Goal: Transaction & Acquisition: Purchase product/service

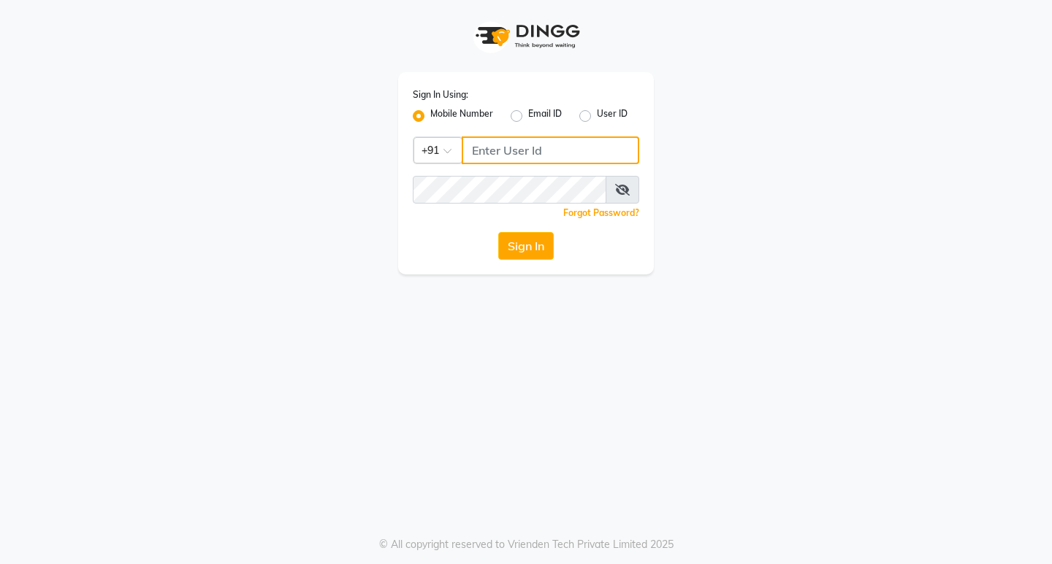
type input "7896053992"
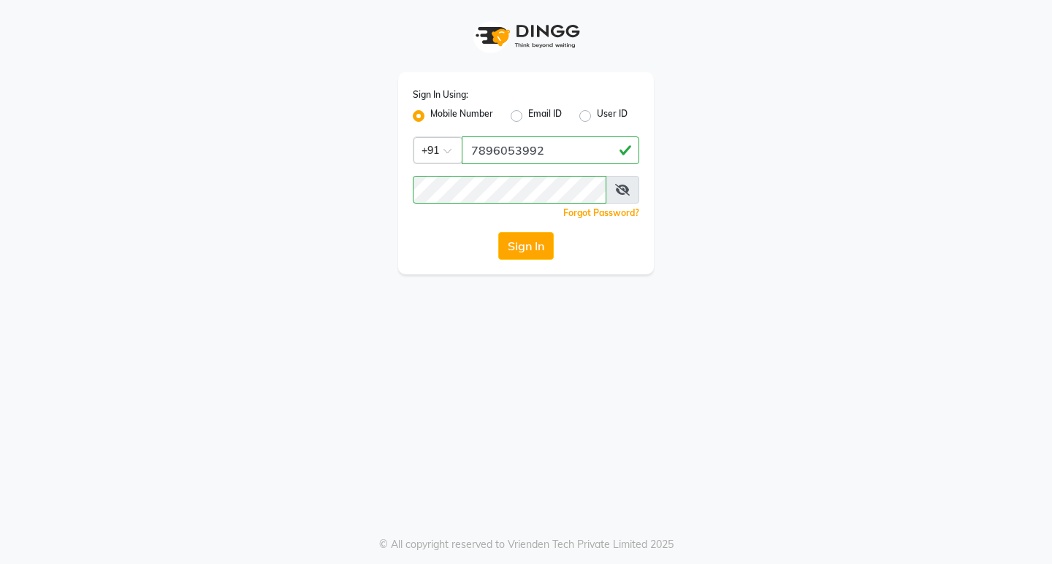
click at [529, 249] on button "Sign In" at bounding box center [525, 246] width 55 height 28
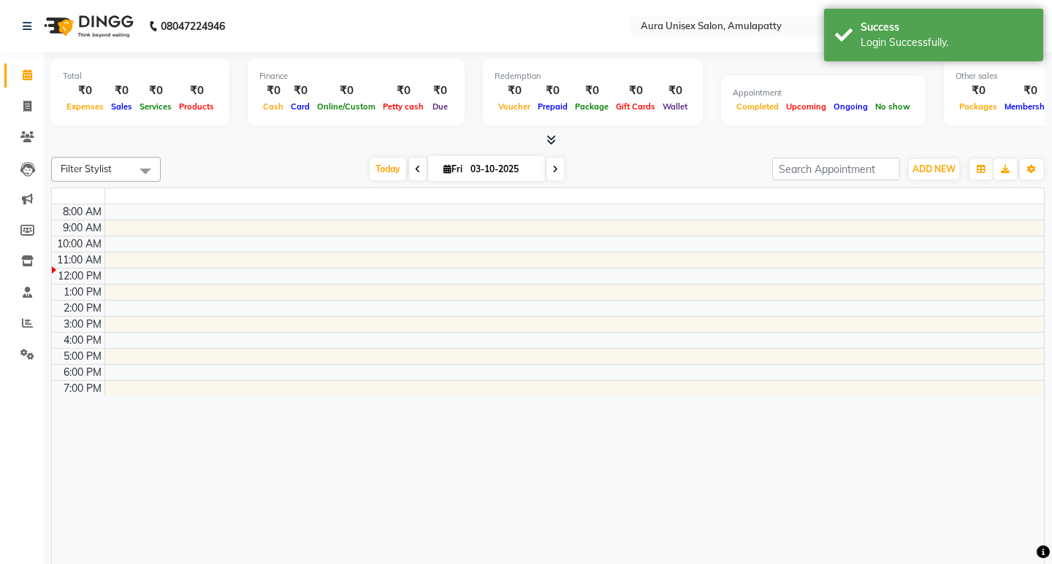
select select "en"
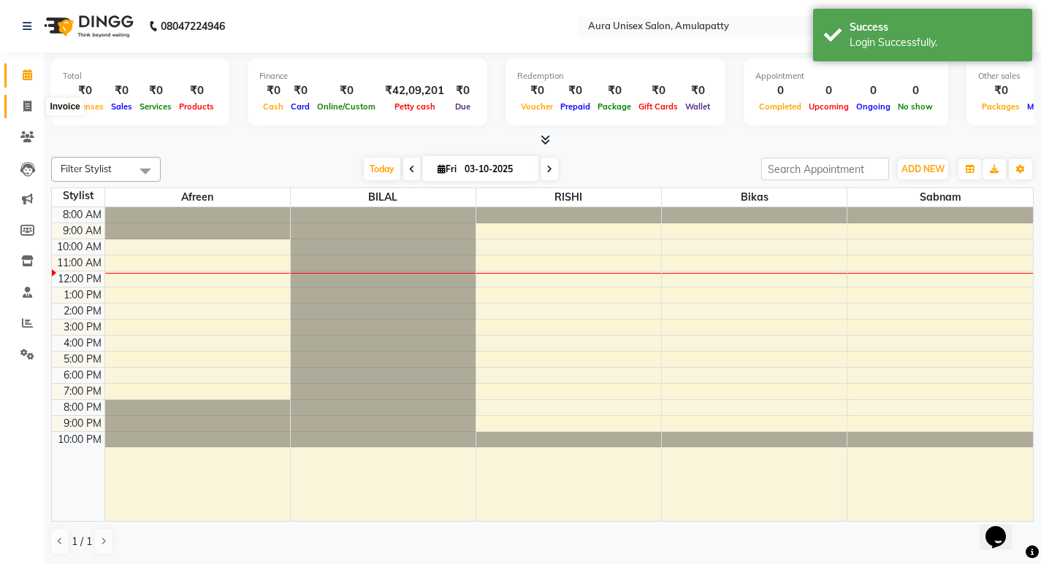
click at [16, 99] on span at bounding box center [28, 107] width 26 height 17
select select "service"
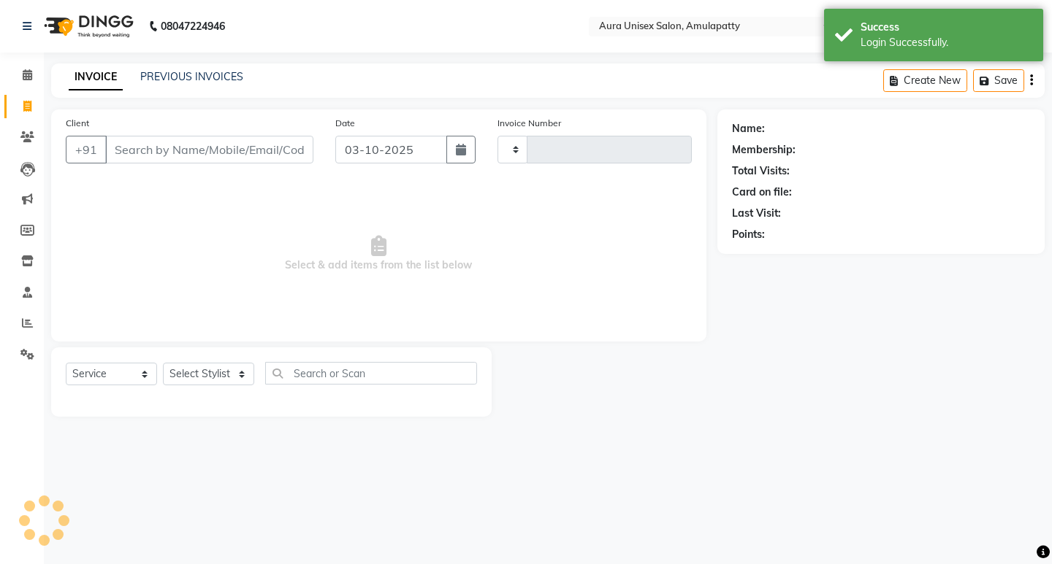
type input "1168"
select select "837"
click at [167, 149] on input "Client" at bounding box center [209, 150] width 208 height 28
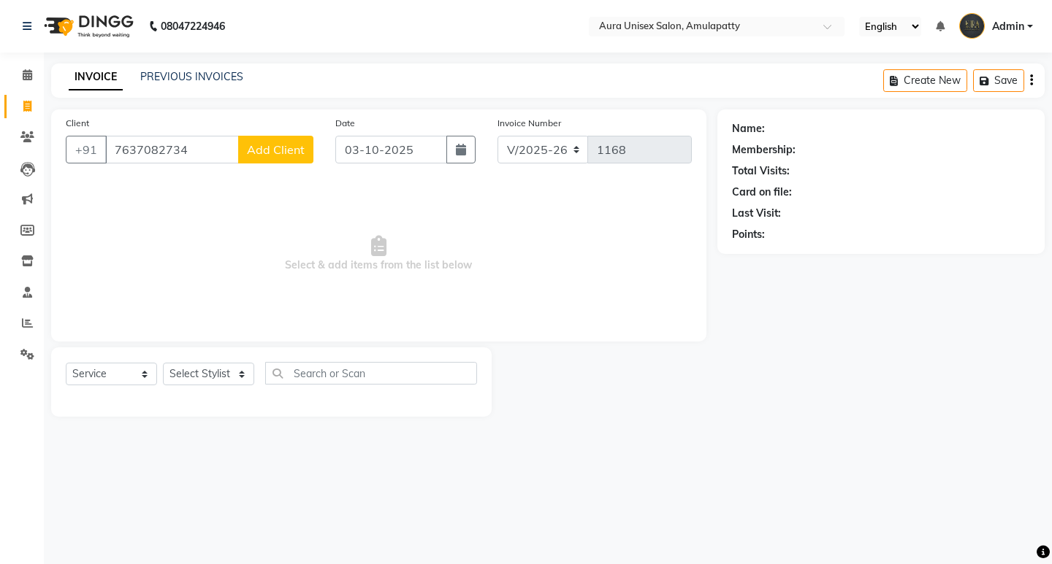
type input "7637082734"
click at [274, 151] on span "Add Client" at bounding box center [276, 149] width 58 height 15
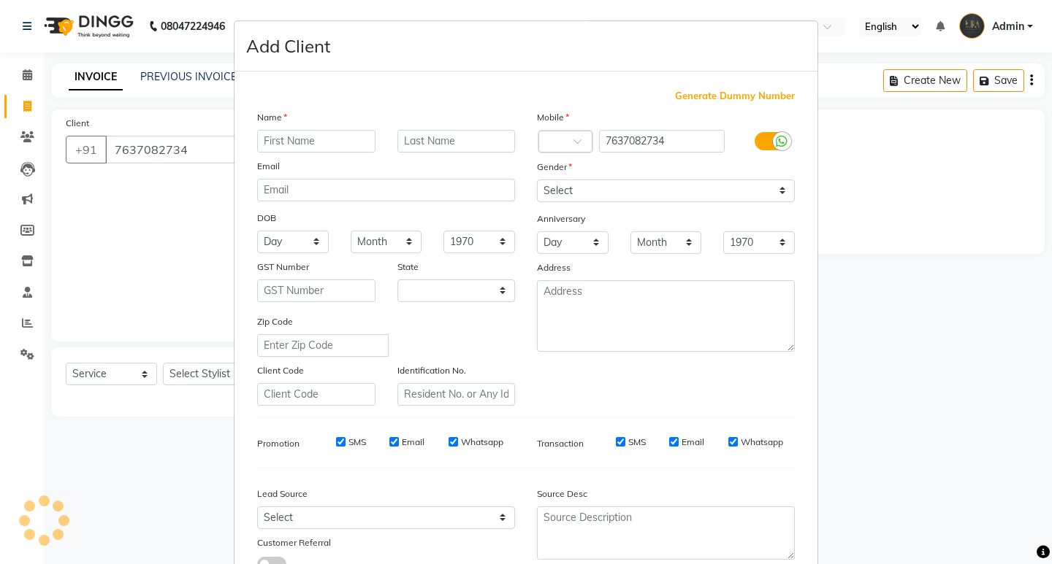
select select "4"
click at [294, 145] on input "text" at bounding box center [316, 141] width 118 height 23
type input "p saikia"
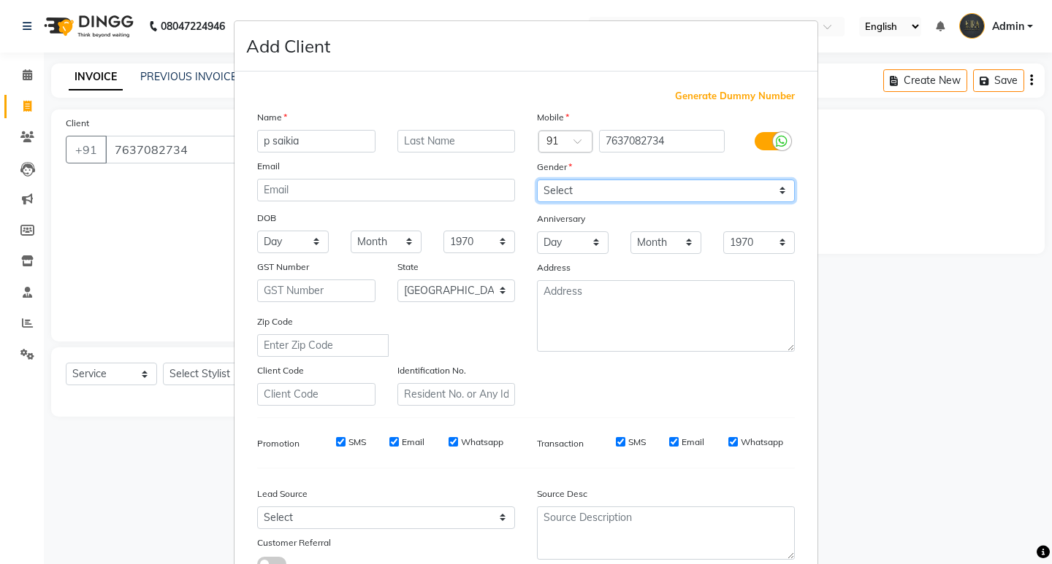
click at [608, 184] on select "Select [DEMOGRAPHIC_DATA] [DEMOGRAPHIC_DATA] Other Prefer Not To Say" at bounding box center [666, 191] width 258 height 23
select select "[DEMOGRAPHIC_DATA]"
click at [537, 180] on select "Select [DEMOGRAPHIC_DATA] [DEMOGRAPHIC_DATA] Other Prefer Not To Say" at bounding box center [666, 191] width 258 height 23
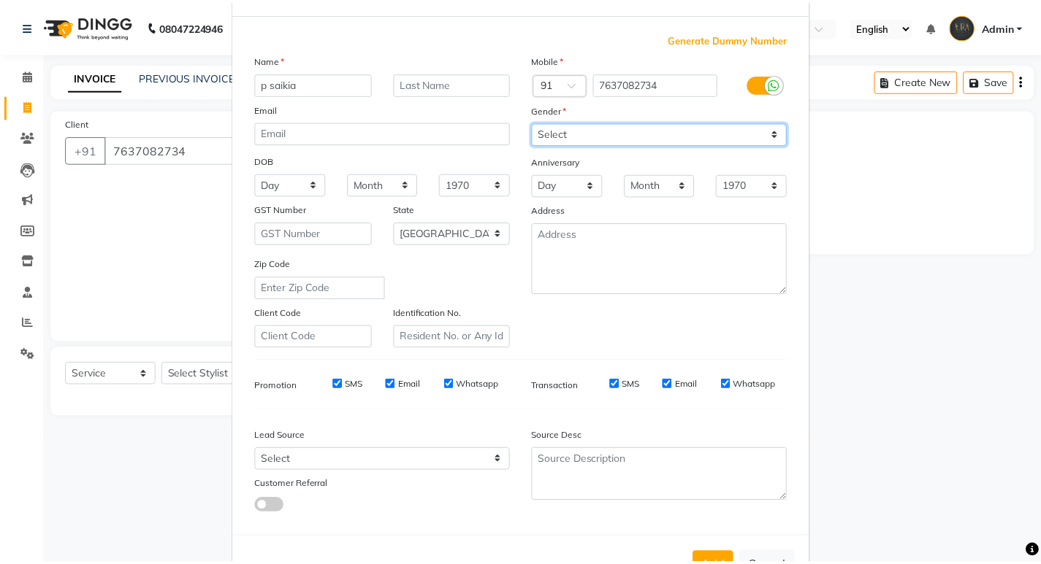
scroll to position [110, 0]
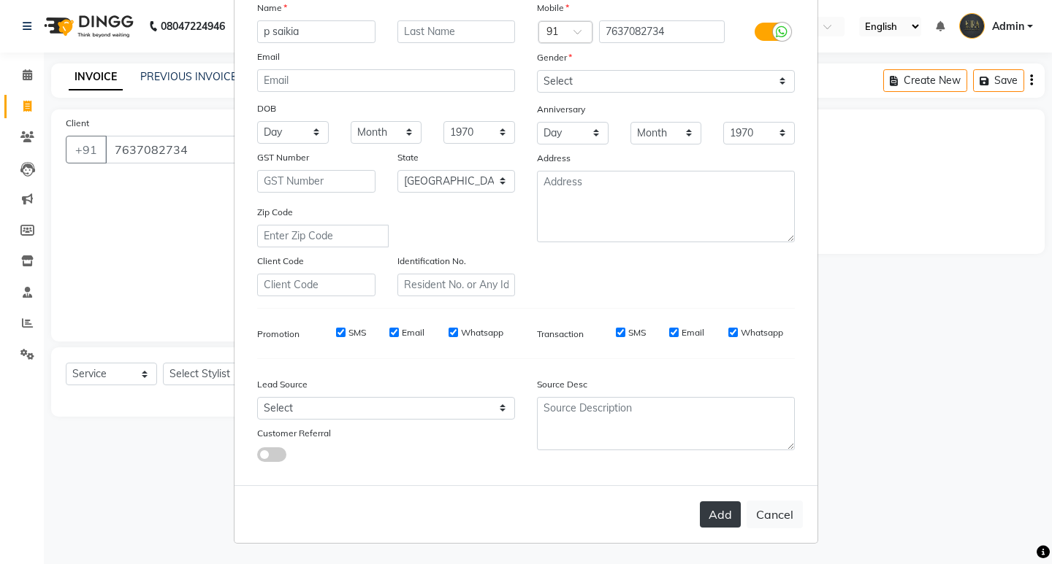
click at [709, 513] on button "Add" at bounding box center [720, 515] width 41 height 26
select select
select select "null"
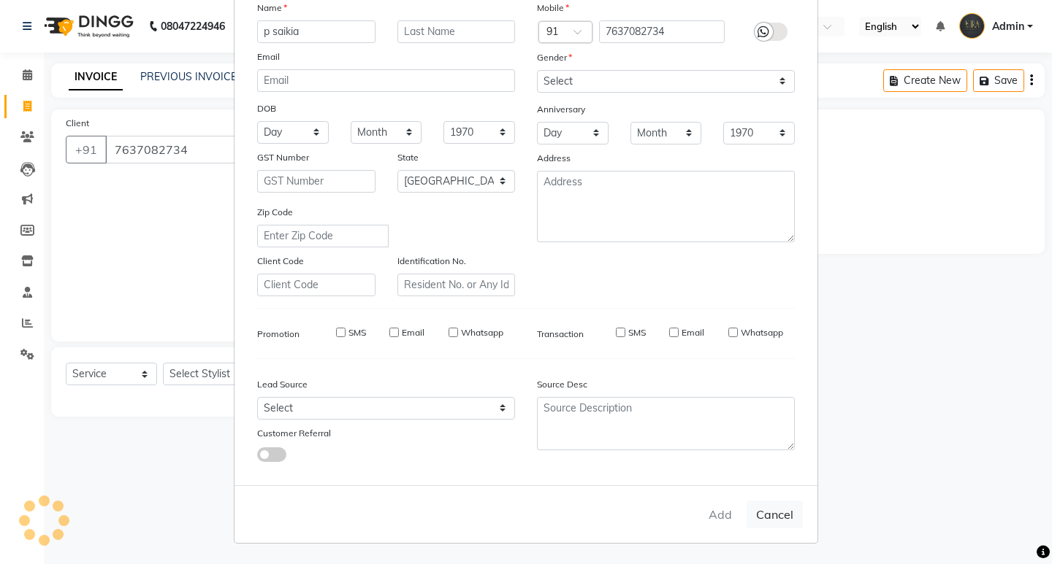
select select
checkbox input "false"
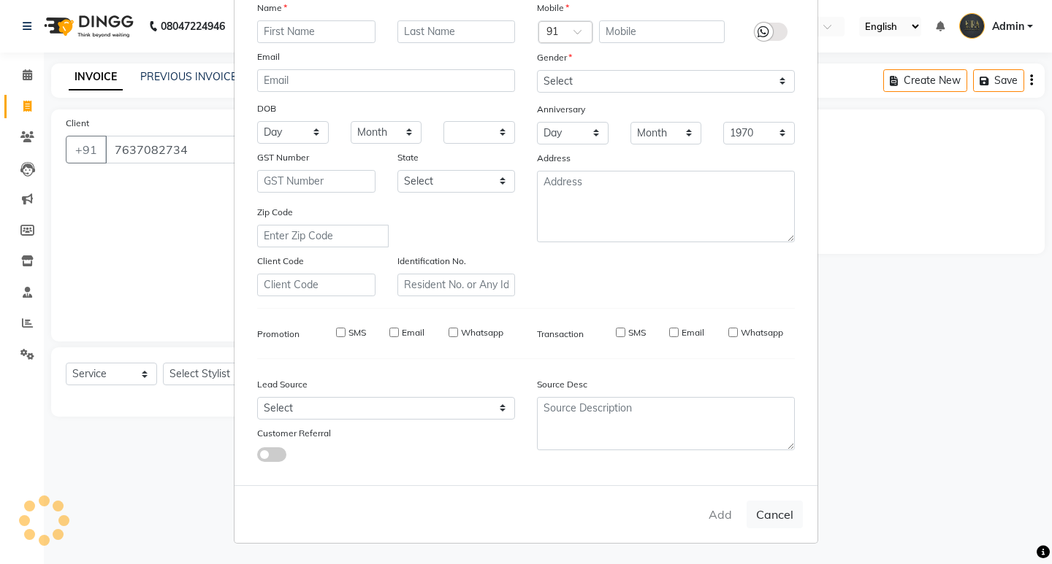
checkbox input "false"
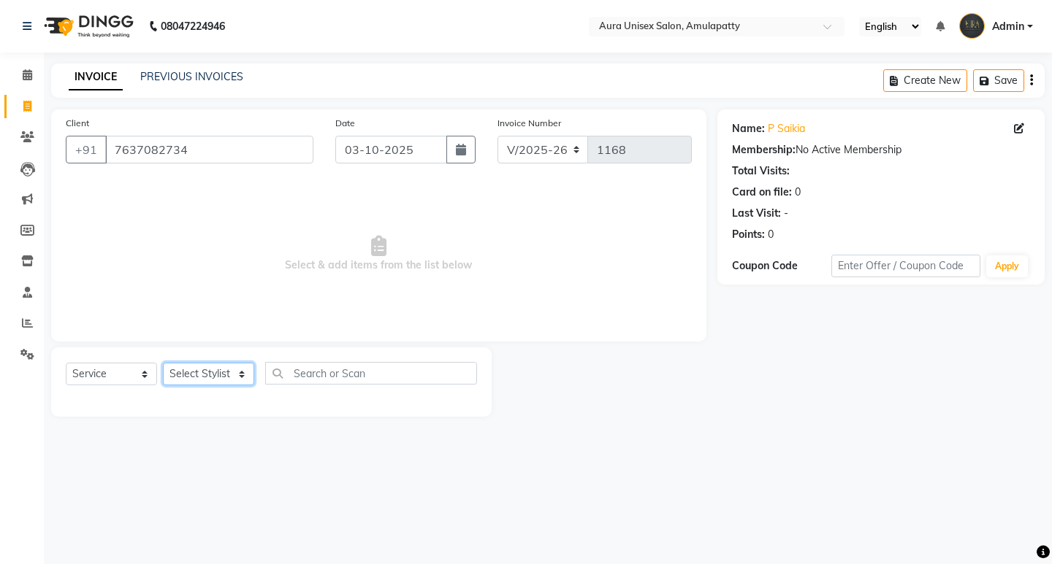
click at [180, 376] on select "Select Stylist [PERSON_NAME] BILAL RISHI Sabnam" at bounding box center [208, 374] width 91 height 23
select select "13774"
click at [163, 363] on select "Select Stylist [PERSON_NAME] BILAL RISHI Sabnam" at bounding box center [208, 374] width 91 height 23
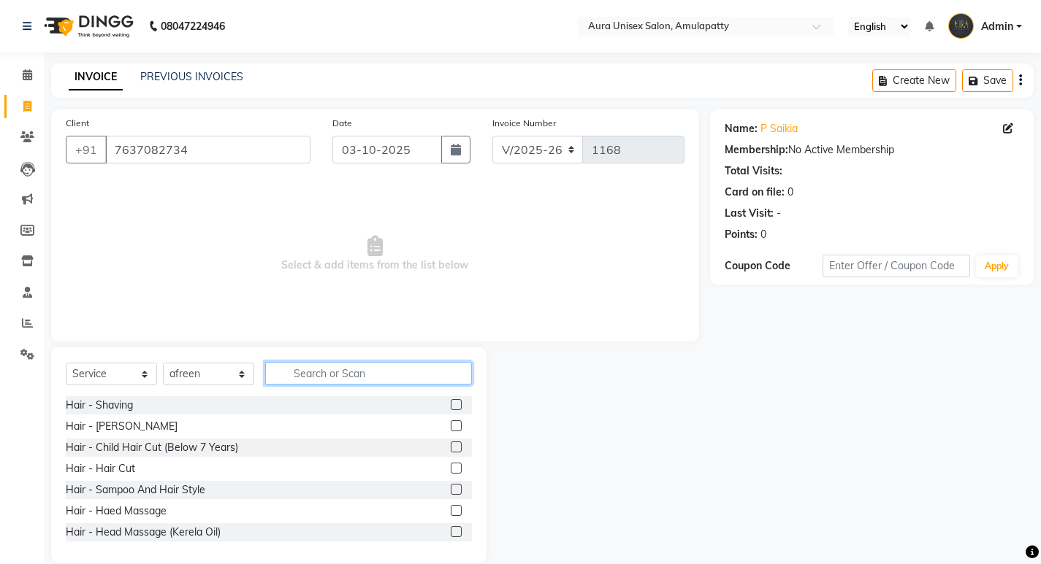
click at [283, 375] on input "text" at bounding box center [368, 373] width 207 height 23
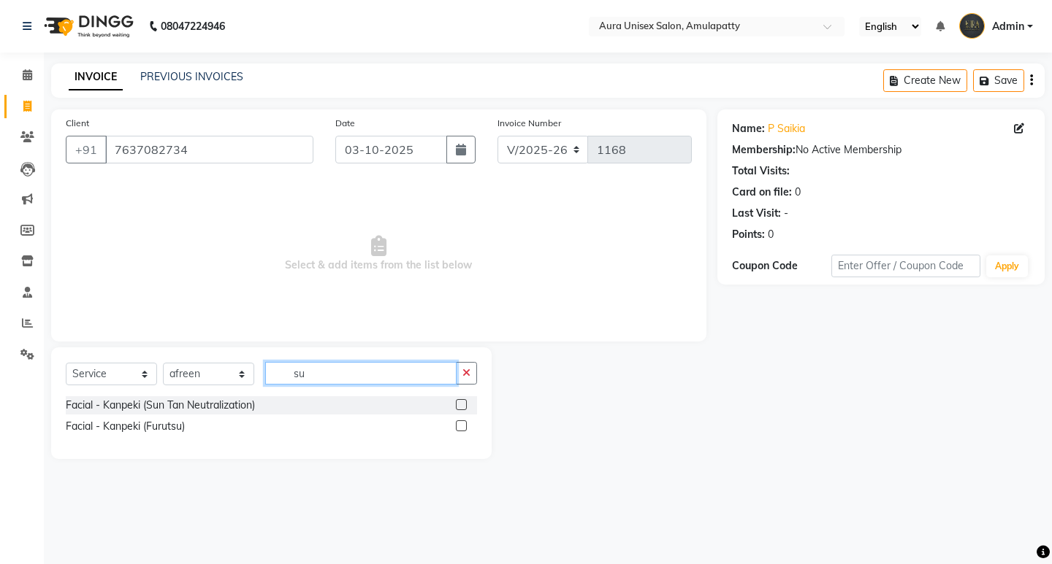
type input "su"
click at [464, 406] on label at bounding box center [461, 404] width 11 height 11
click at [464, 406] on input "checkbox" at bounding box center [460, 405] width 9 height 9
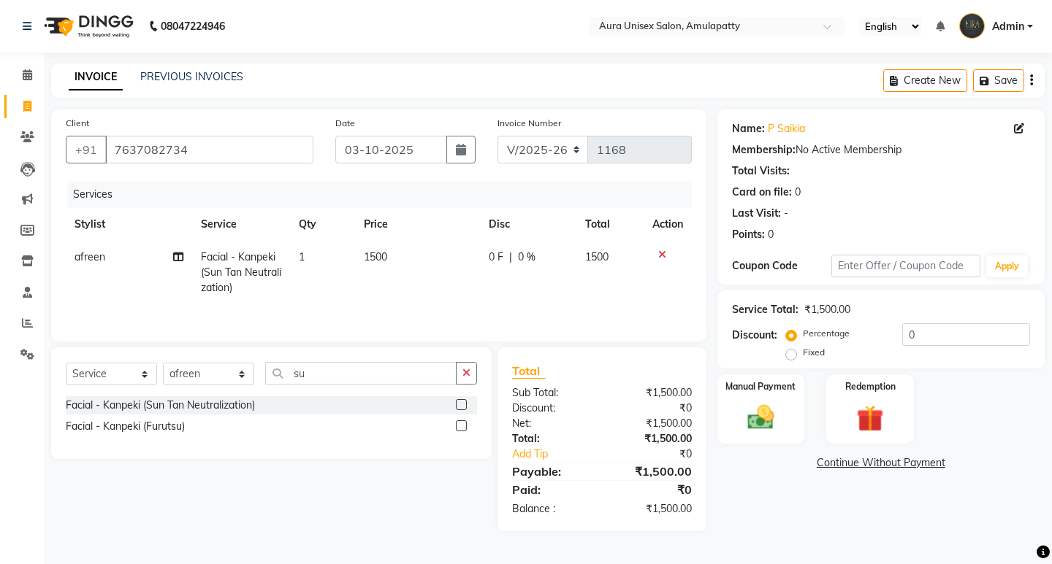
click at [464, 406] on label at bounding box center [461, 404] width 11 height 11
click at [464, 406] on input "checkbox" at bounding box center [460, 405] width 9 height 9
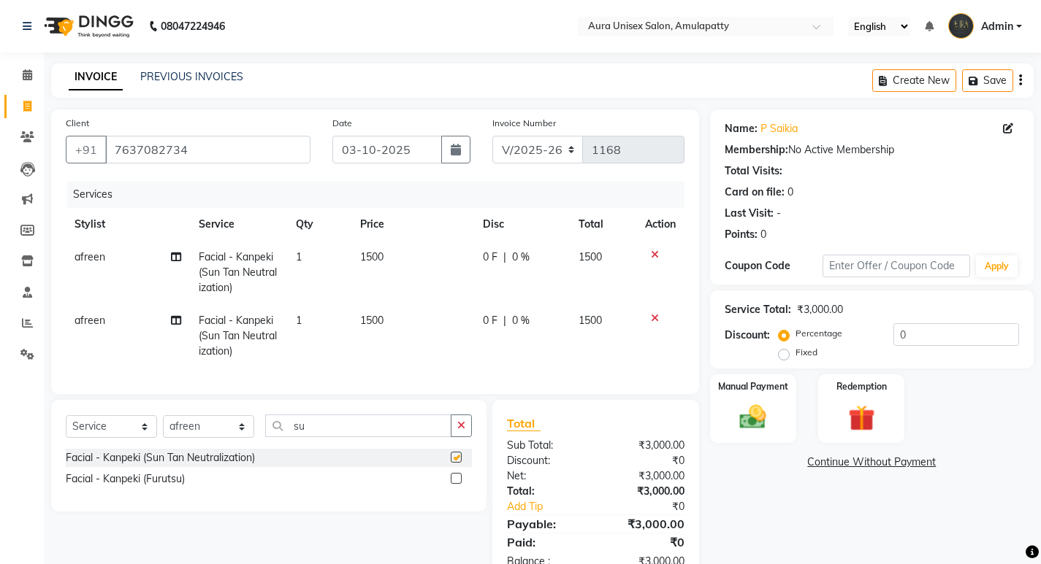
checkbox input "false"
click at [106, 321] on td "afreen" at bounding box center [128, 337] width 124 height 64
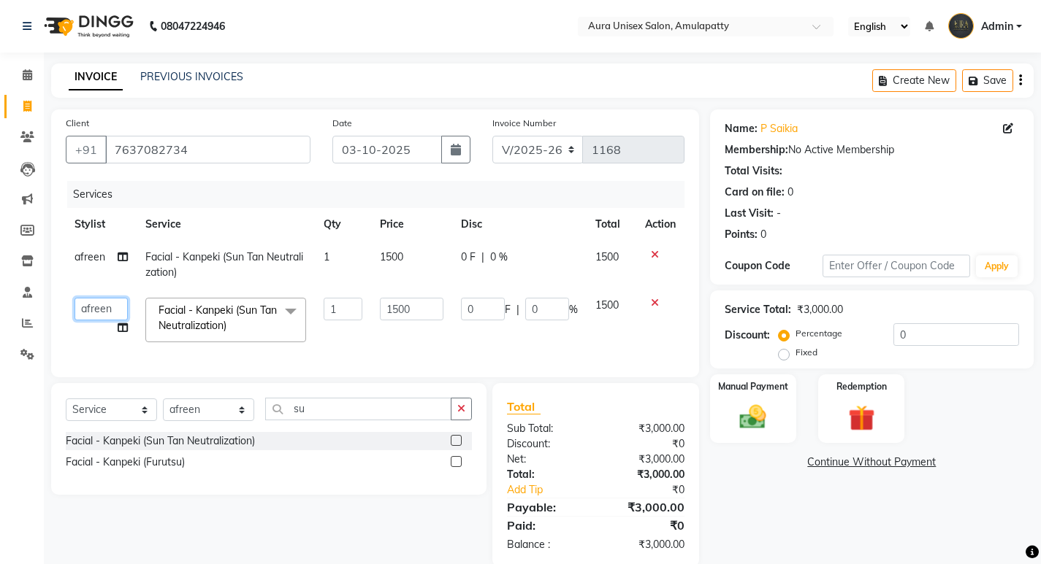
click at [115, 302] on select "[PERSON_NAME] [PERSON_NAME]" at bounding box center [100, 309] width 53 height 23
select select "88666"
click at [217, 421] on select "Select Stylist [PERSON_NAME] BILAL RISHI Sabnam" at bounding box center [208, 410] width 91 height 23
click at [308, 421] on input "su" at bounding box center [358, 409] width 186 height 23
type input "s"
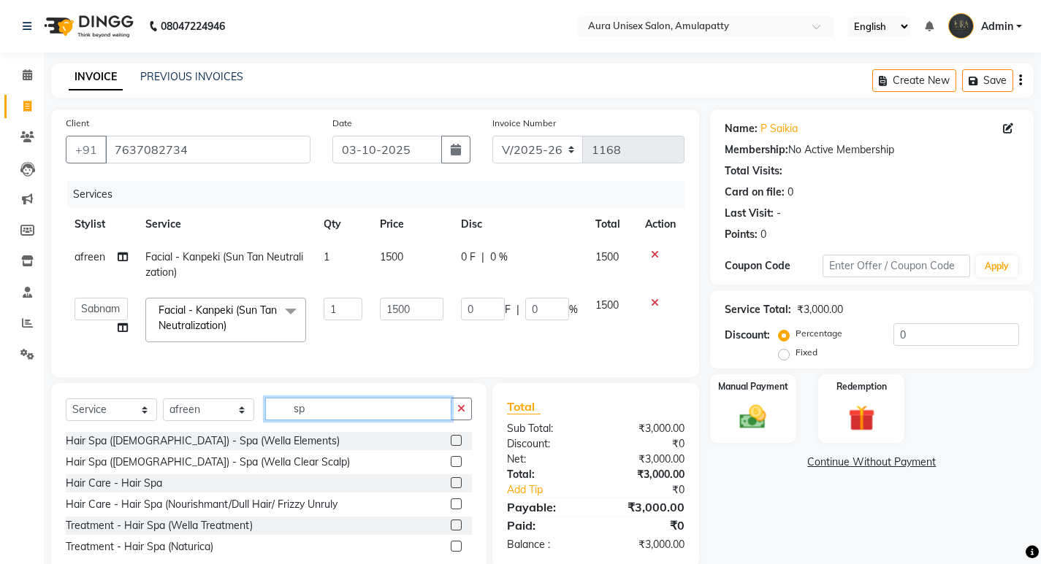
type input "sp"
click at [456, 489] on label at bounding box center [456, 483] width 11 height 11
click at [456, 489] on input "checkbox" at bounding box center [455, 483] width 9 height 9
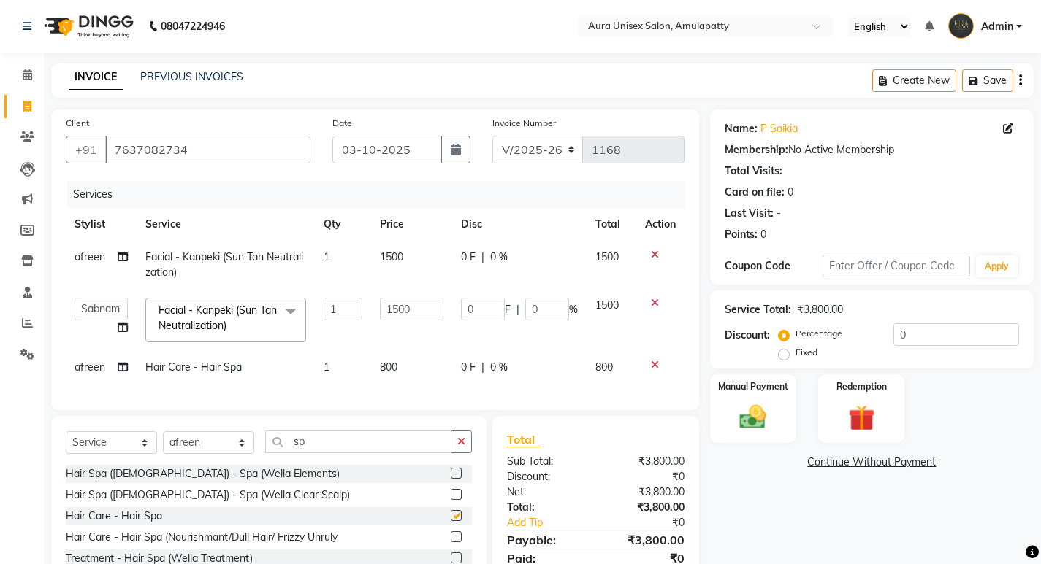
checkbox input "false"
click at [393, 374] on td "800" at bounding box center [411, 367] width 81 height 33
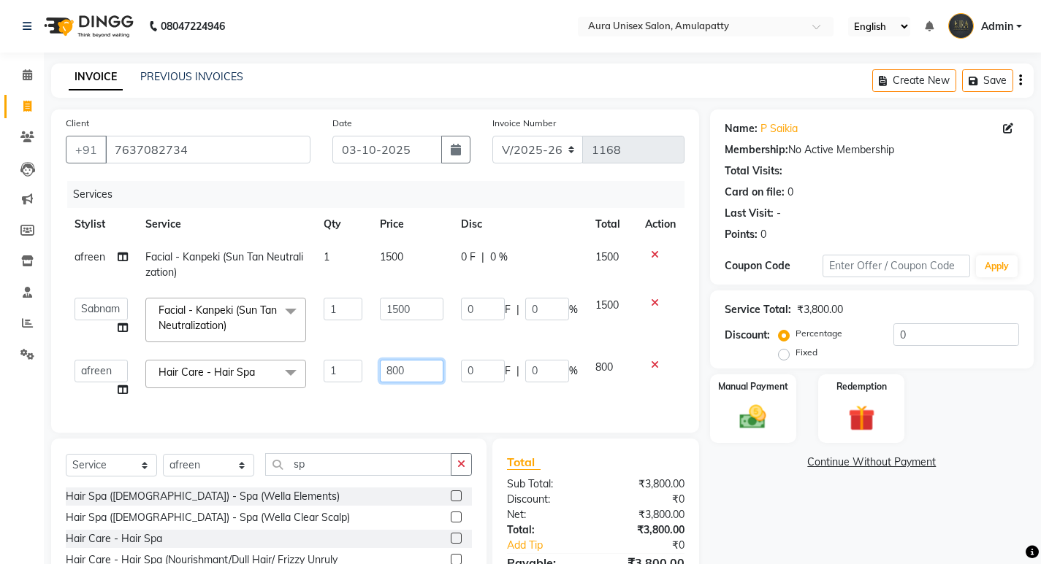
click at [424, 378] on input "800" at bounding box center [412, 371] width 64 height 23
type input "8"
type input "1400"
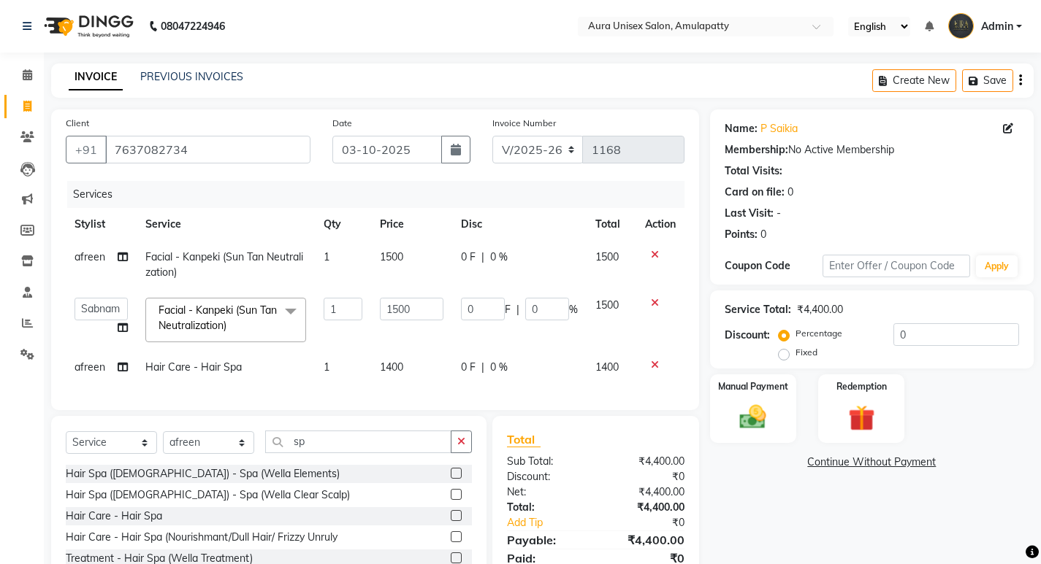
click at [202, 396] on div "Services Stylist Service Qty Price Disc Total Action afreen Facial - Kanpeki (S…" at bounding box center [375, 288] width 619 height 215
click at [211, 454] on select "Select Stylist [PERSON_NAME] BILAL RISHI Sabnam" at bounding box center [208, 443] width 91 height 23
select select "71787"
click at [163, 443] on select "Select Stylist [PERSON_NAME] BILAL RISHI Sabnam" at bounding box center [208, 443] width 91 height 23
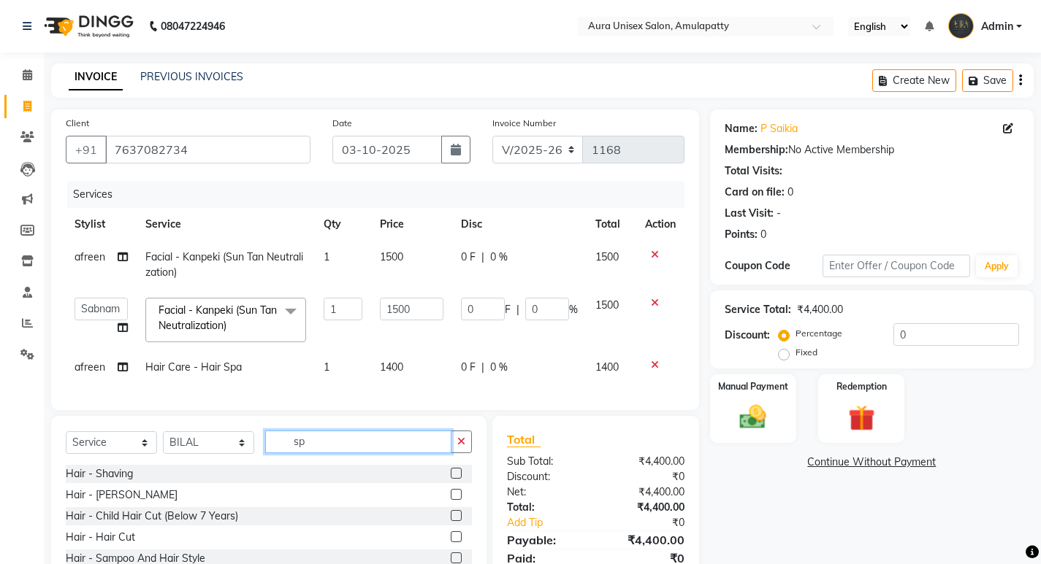
click at [356, 445] on input "sp" at bounding box center [358, 442] width 186 height 23
type input "s"
type input "sp"
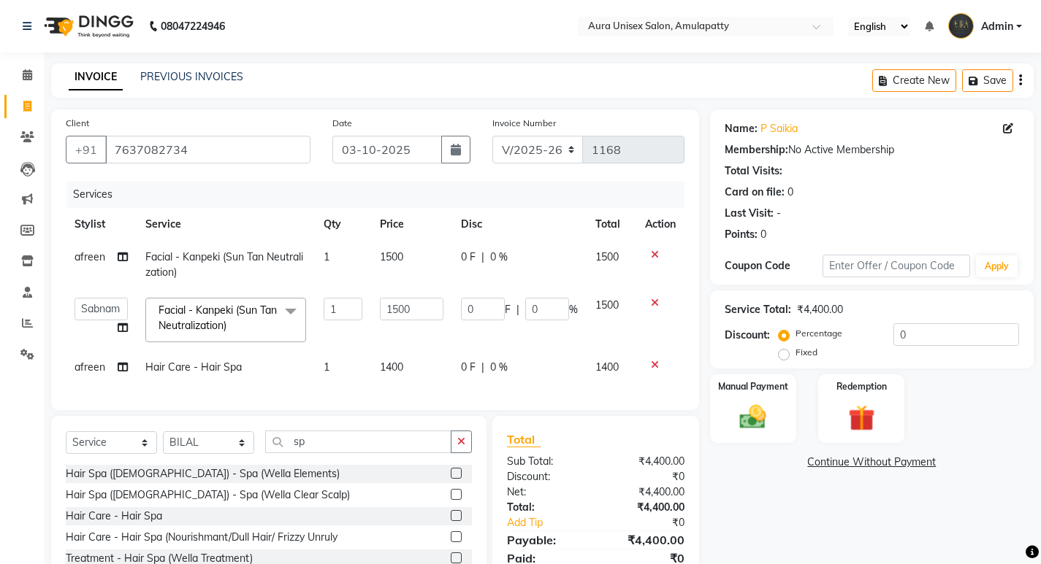
click at [460, 500] on label at bounding box center [456, 494] width 11 height 11
click at [460, 500] on input "checkbox" at bounding box center [455, 495] width 9 height 9
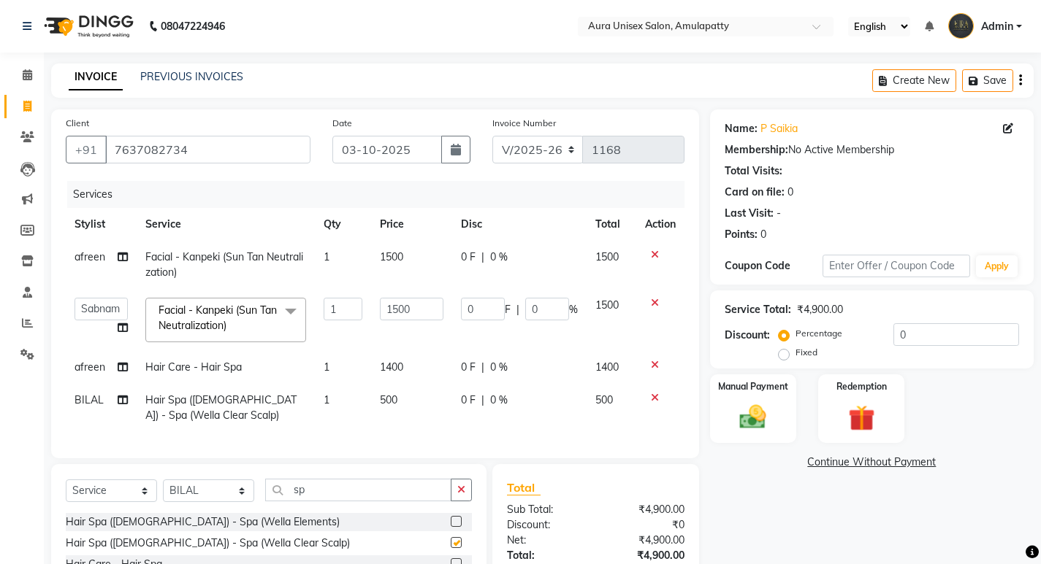
checkbox input "false"
click at [456, 527] on label at bounding box center [456, 521] width 11 height 11
click at [456, 527] on input "checkbox" at bounding box center [455, 522] width 9 height 9
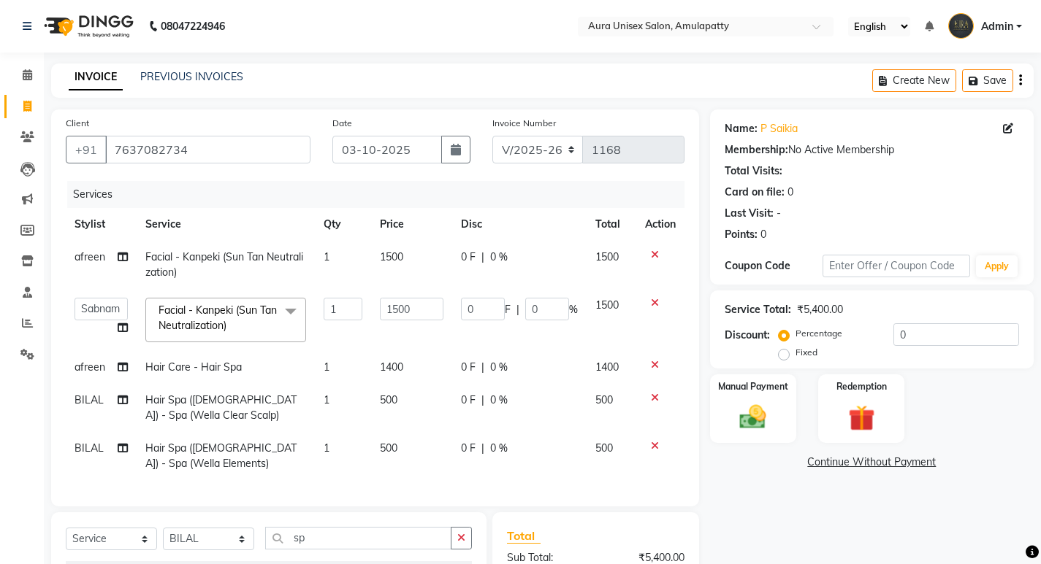
checkbox input "false"
click at [648, 447] on div at bounding box center [660, 446] width 31 height 10
click at [651, 447] on icon at bounding box center [655, 446] width 8 height 10
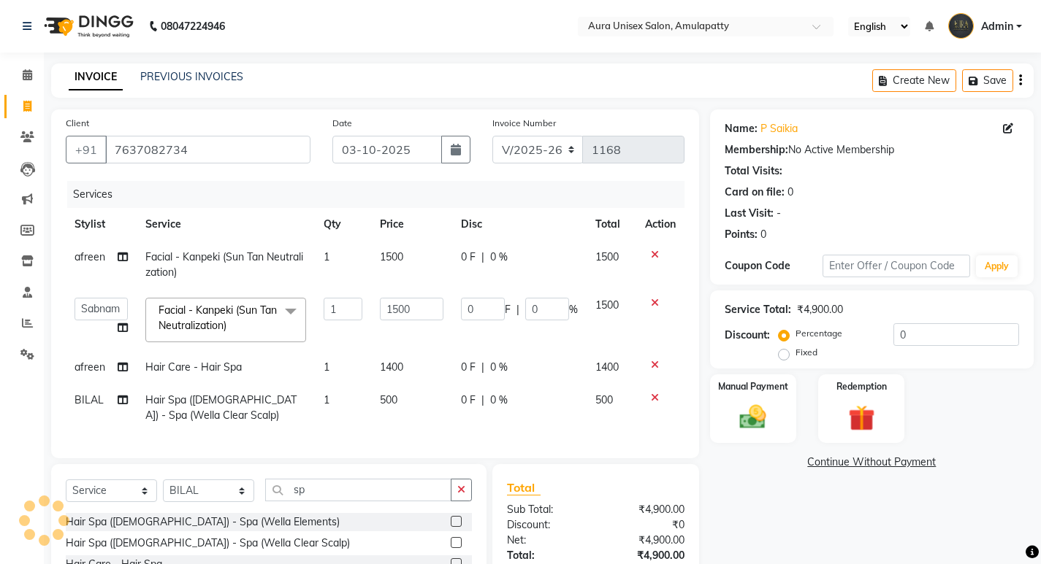
click at [418, 406] on td "500" at bounding box center [411, 408] width 81 height 48
select select "71787"
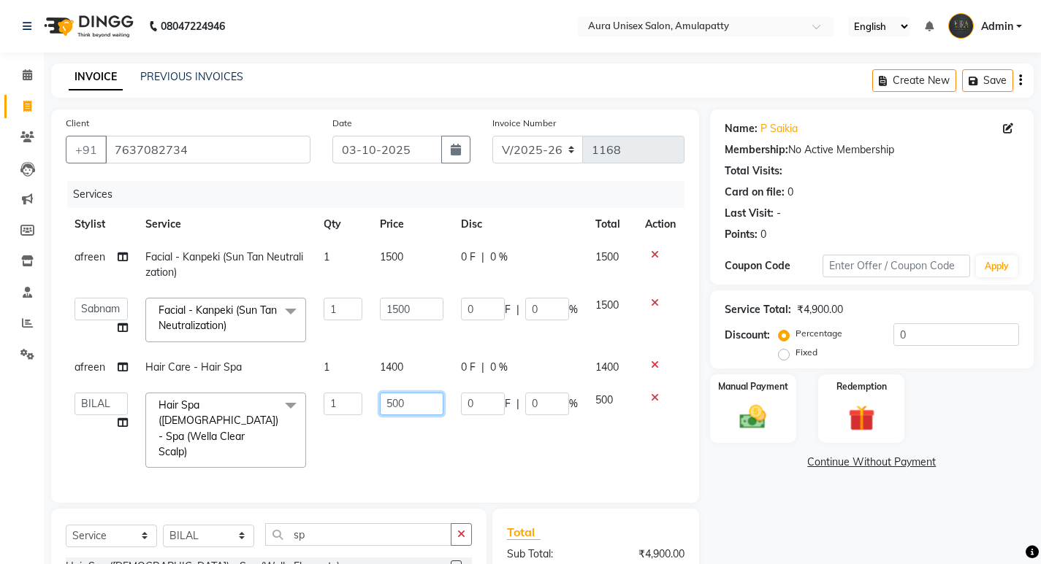
click at [418, 406] on input "500" at bounding box center [412, 404] width 64 height 23
type input "5"
type input "1400"
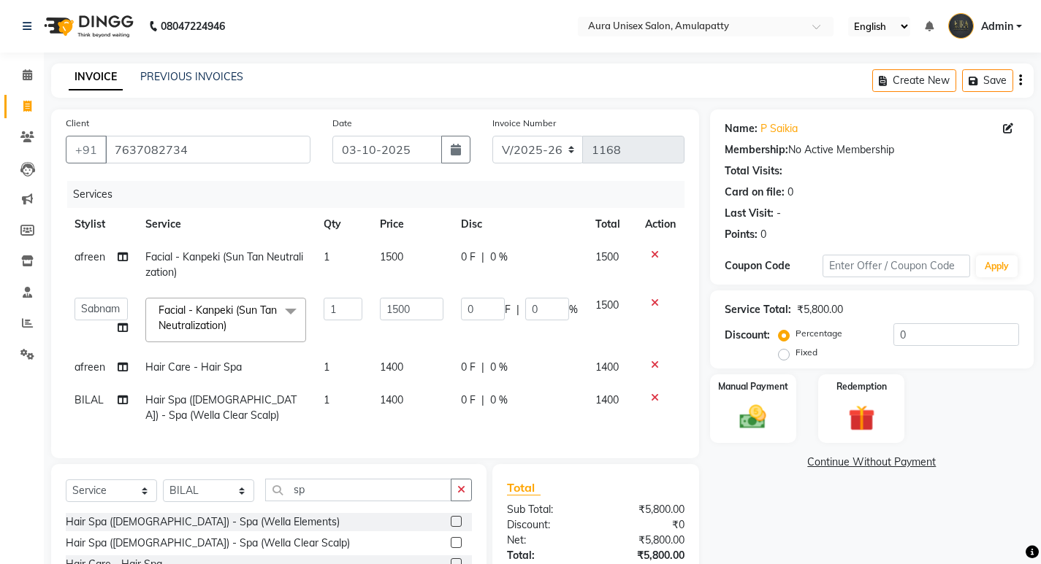
click at [329, 444] on div "Services Stylist Service Qty Price Disc Total Action afreen Facial - Kanpeki (S…" at bounding box center [375, 312] width 619 height 263
click at [754, 413] on img at bounding box center [752, 417] width 45 height 31
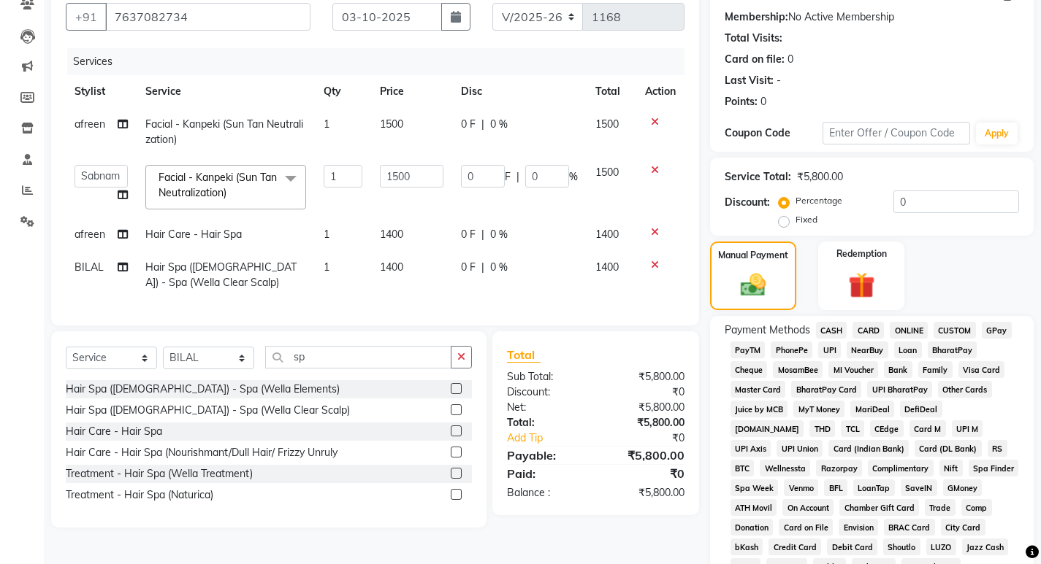
scroll to position [146, 0]
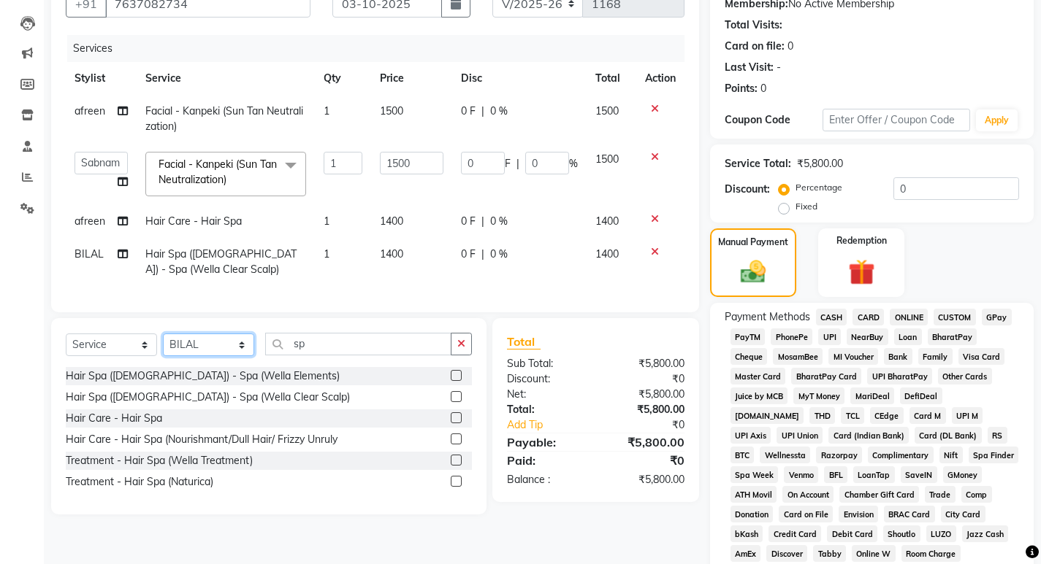
click at [201, 351] on select "Select Stylist [PERSON_NAME] BILAL RISHI Sabnam" at bounding box center [208, 345] width 91 height 23
select select "71789"
click at [163, 345] on select "Select Stylist [PERSON_NAME] BILAL RISHI Sabnam" at bounding box center [208, 345] width 91 height 23
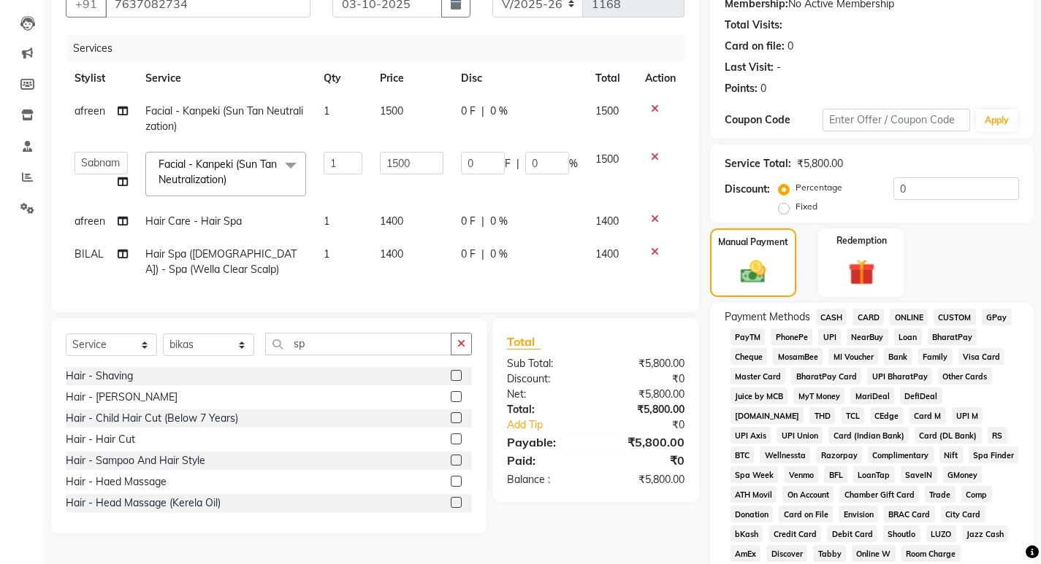
click at [451, 381] on label at bounding box center [456, 375] width 11 height 11
click at [451, 381] on input "checkbox" at bounding box center [455, 376] width 9 height 9
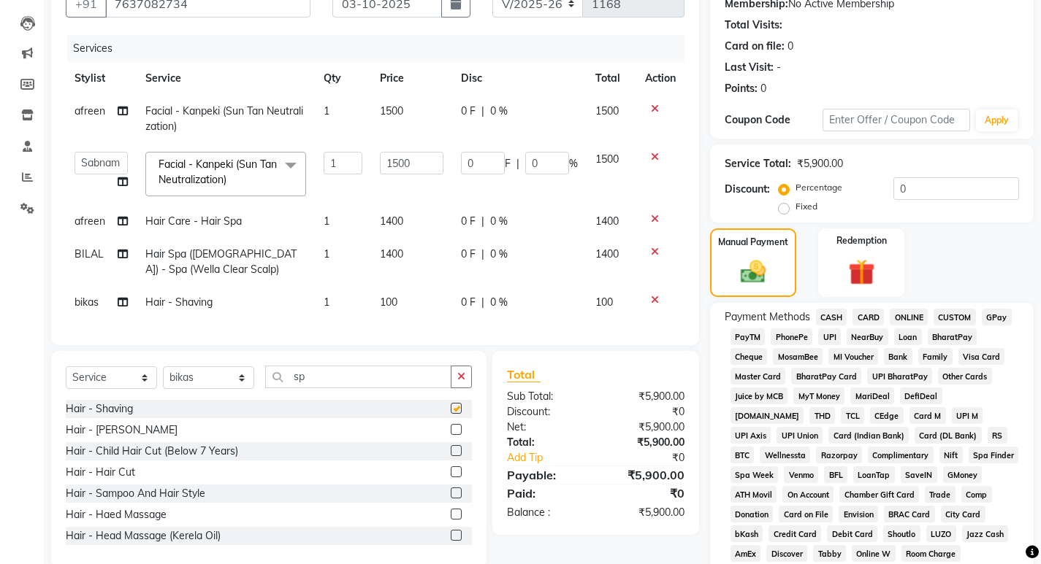
checkbox input "false"
click at [415, 256] on td "1400" at bounding box center [411, 262] width 81 height 48
select select "71787"
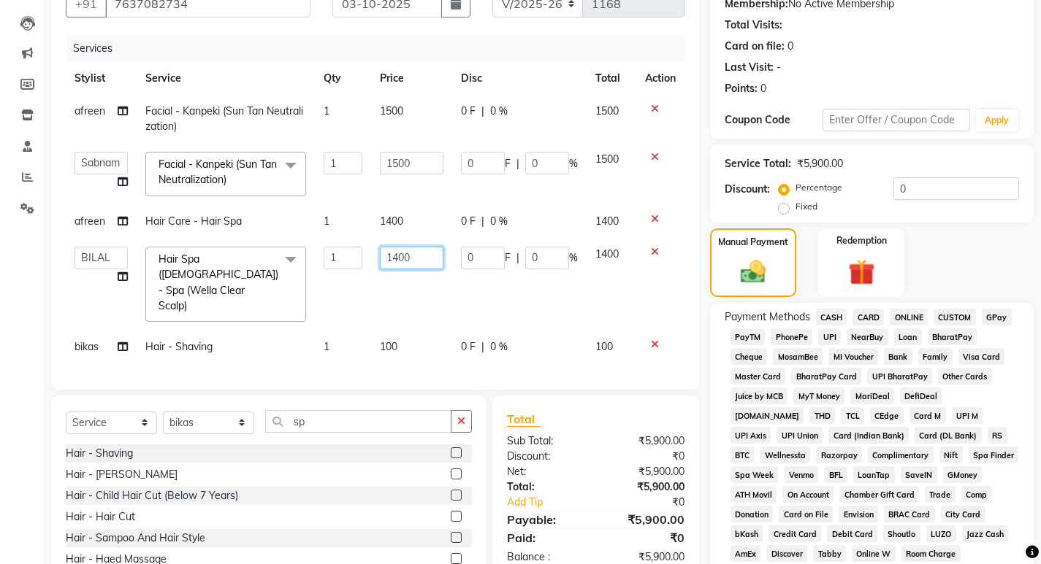
click at [399, 256] on input "1400" at bounding box center [412, 258] width 64 height 23
type input "1500"
click at [405, 292] on tbody "afreen Facial - Kanpeki (Sun Tan Neutralization) 1 1500 0 F | 0 % 1500 [PERSON_…" at bounding box center [375, 229] width 619 height 269
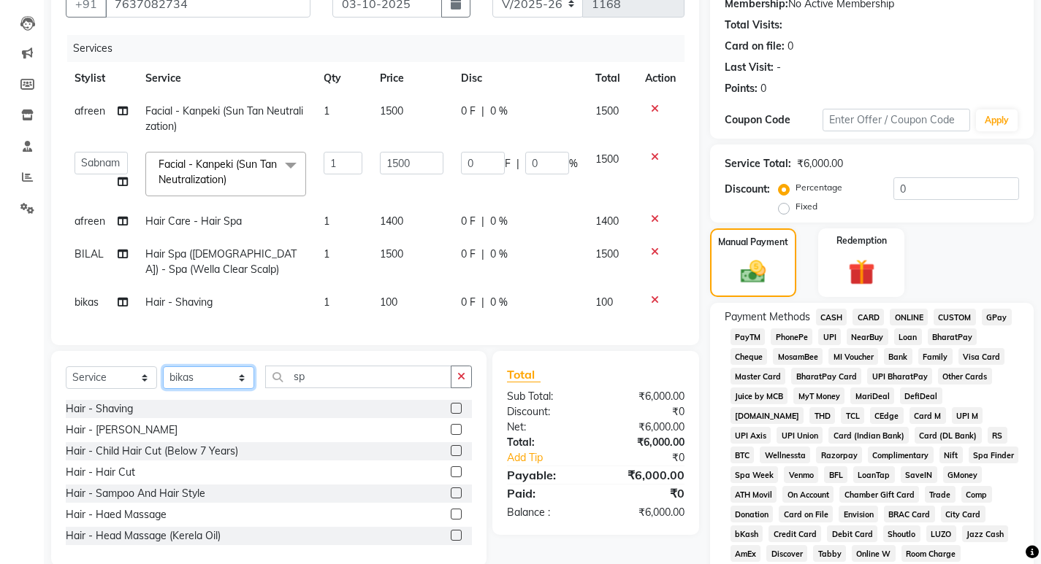
drag, startPoint x: 210, startPoint y: 386, endPoint x: 210, endPoint y: 397, distance: 10.2
click at [210, 389] on select "Select Stylist [PERSON_NAME] BILAL RISHI Sabnam" at bounding box center [208, 378] width 91 height 23
click at [451, 478] on label at bounding box center [456, 472] width 11 height 11
click at [451, 478] on input "checkbox" at bounding box center [455, 472] width 9 height 9
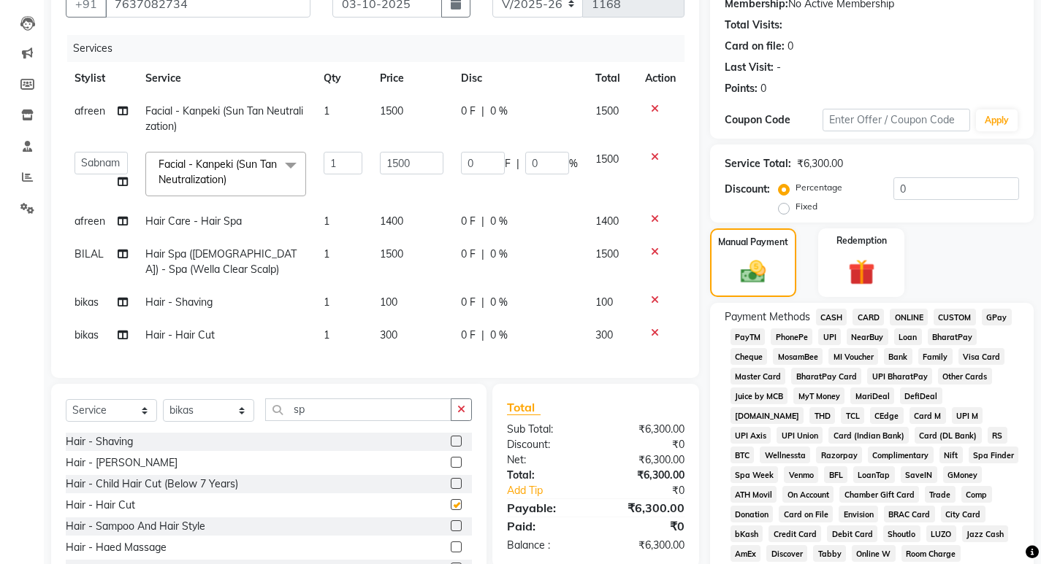
checkbox input "false"
click at [998, 319] on span "GPay" at bounding box center [996, 317] width 30 height 17
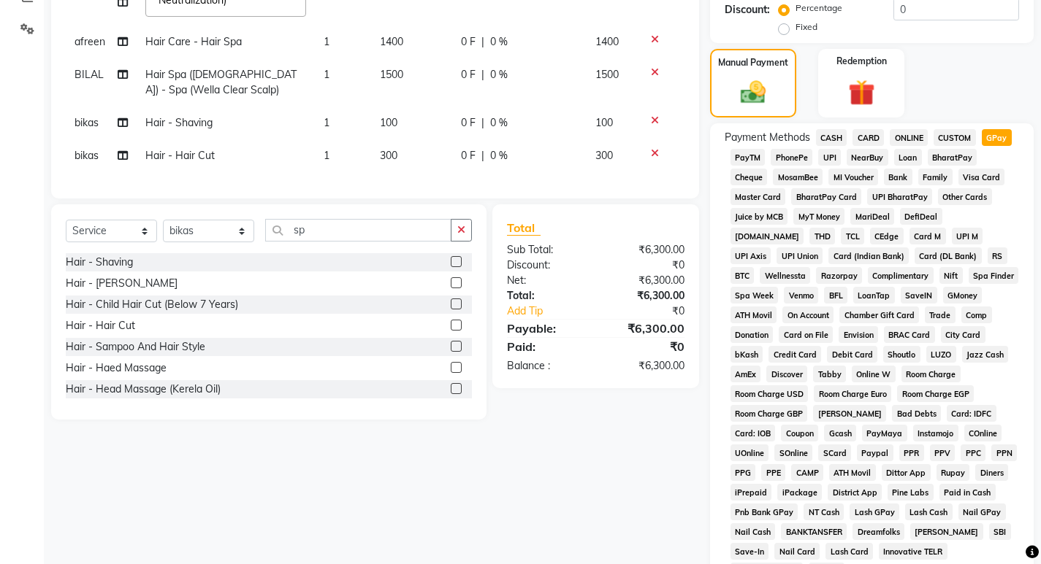
scroll to position [515, 0]
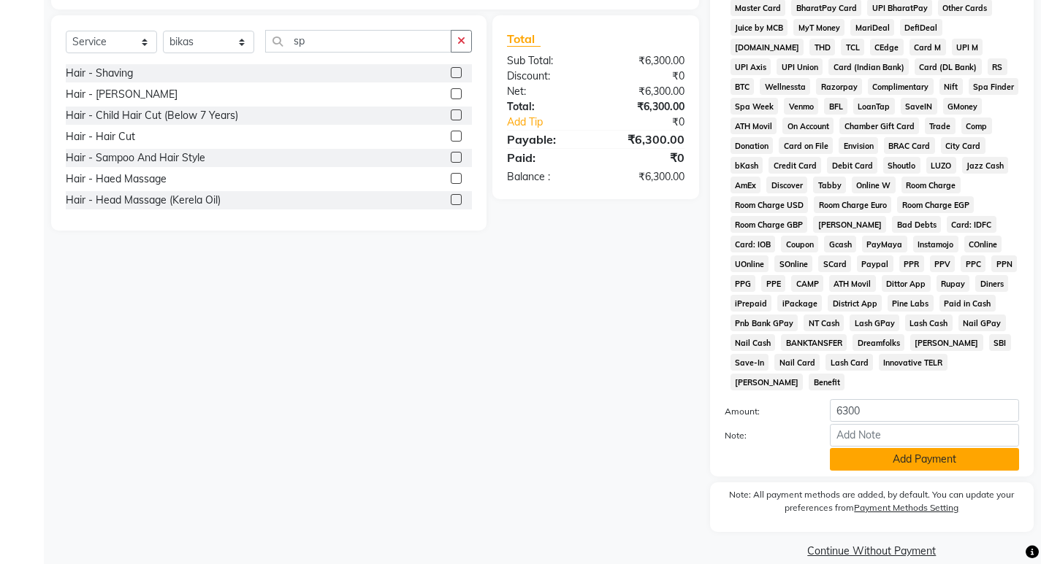
click at [900, 448] on button "Add Payment" at bounding box center [924, 459] width 189 height 23
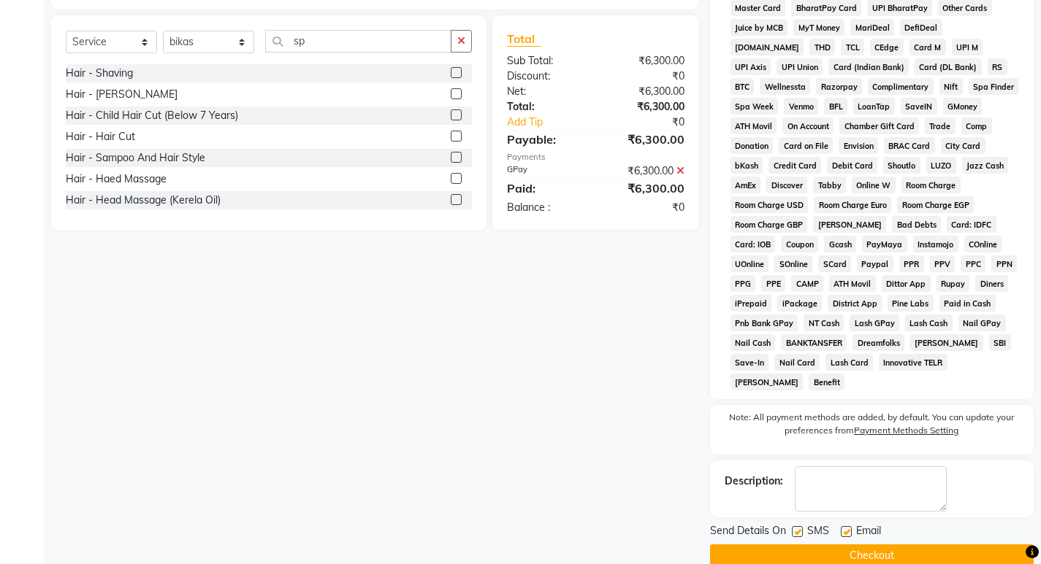
click at [828, 545] on button "Checkout" at bounding box center [872, 556] width 324 height 23
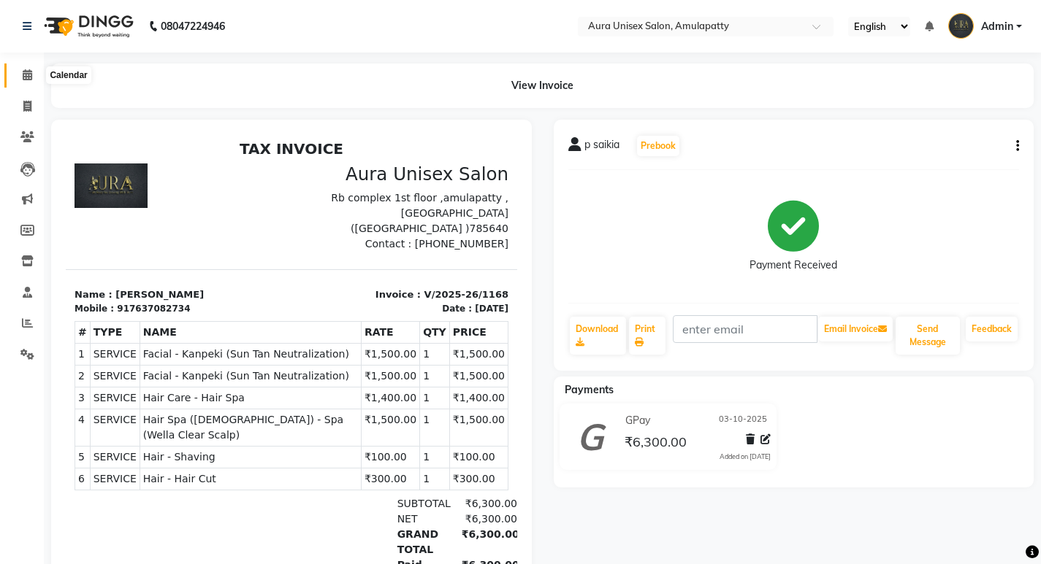
click at [28, 70] on icon at bounding box center [27, 74] width 9 height 11
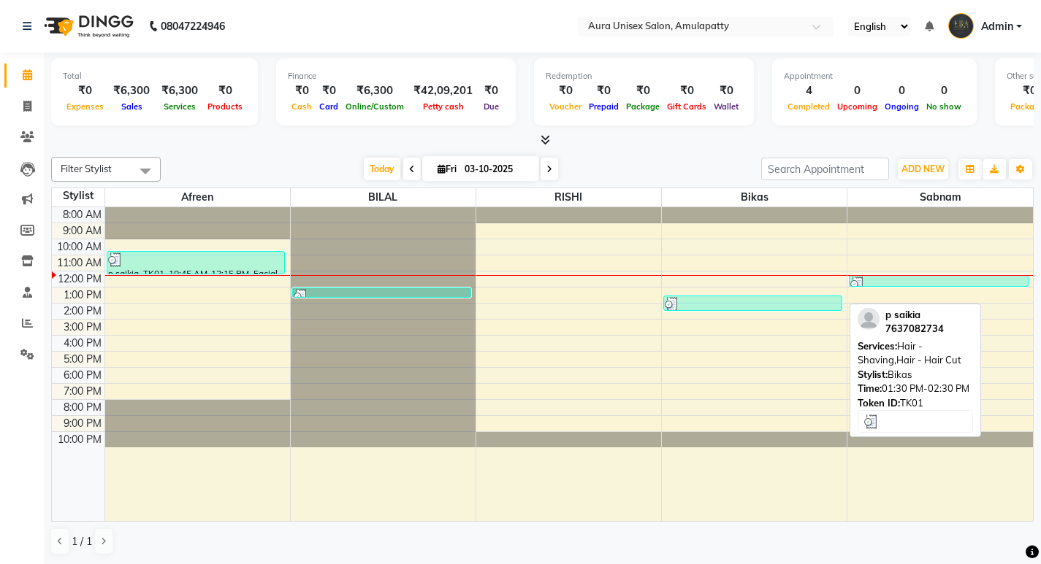
click at [714, 303] on div at bounding box center [753, 304] width 176 height 15
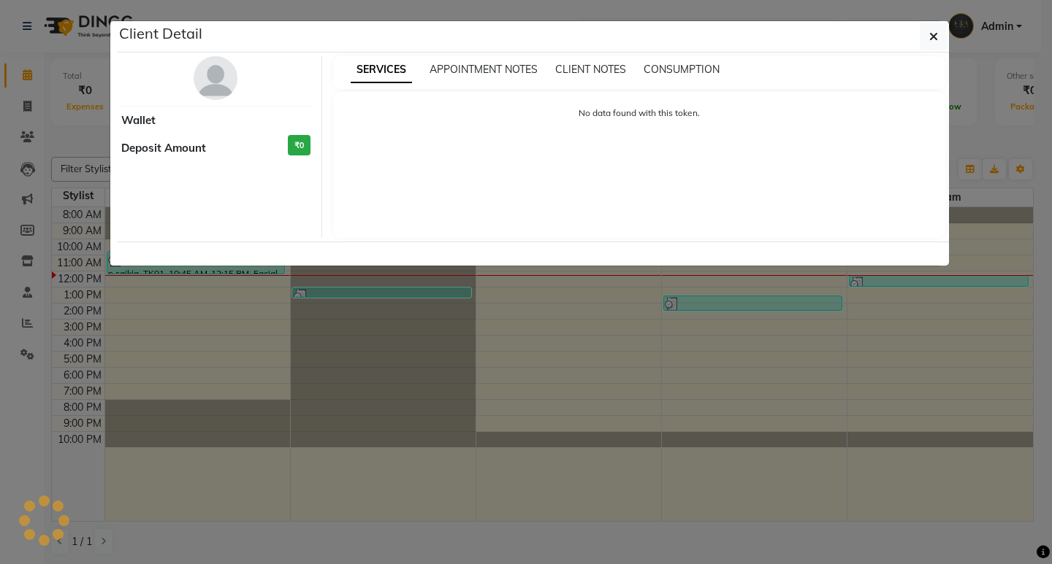
select select "3"
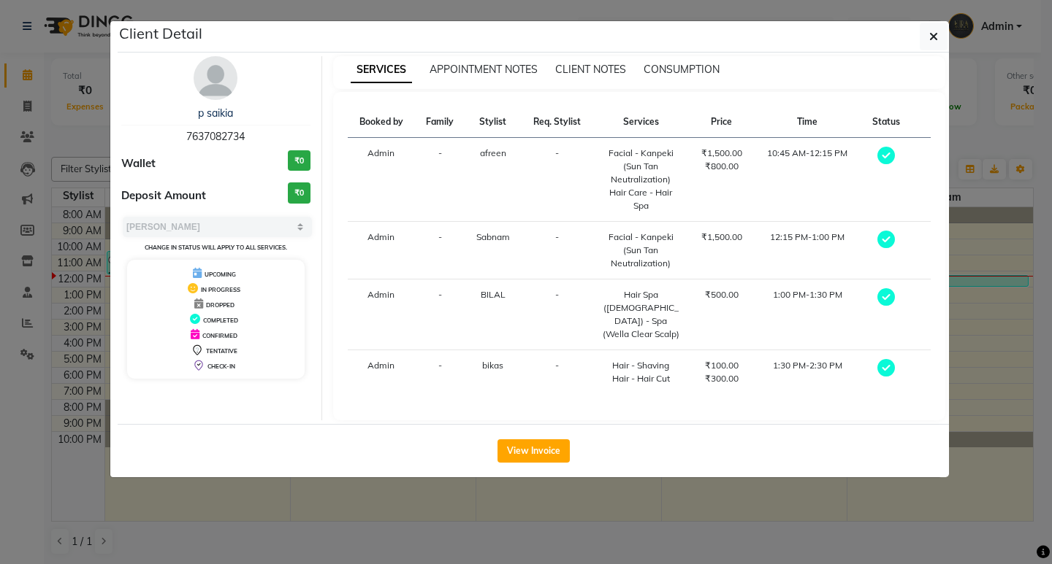
click at [605, 497] on ngb-modal-window "Client Detail p saikia 7637082734 Wallet ₹0 Deposit Amount ₹0 Select MARK DONE …" at bounding box center [526, 282] width 1052 height 564
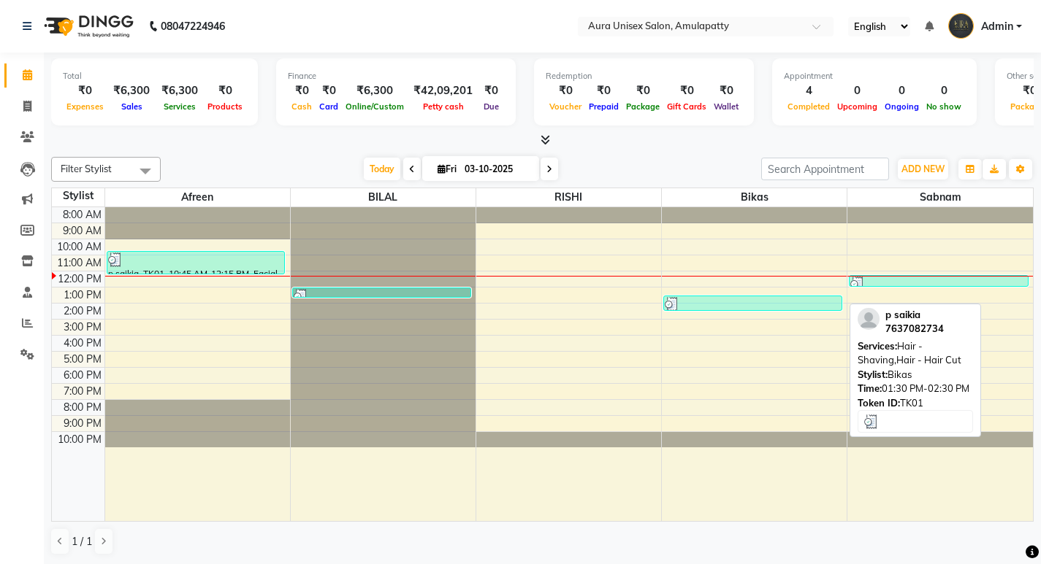
click at [667, 302] on img at bounding box center [672, 304] width 15 height 15
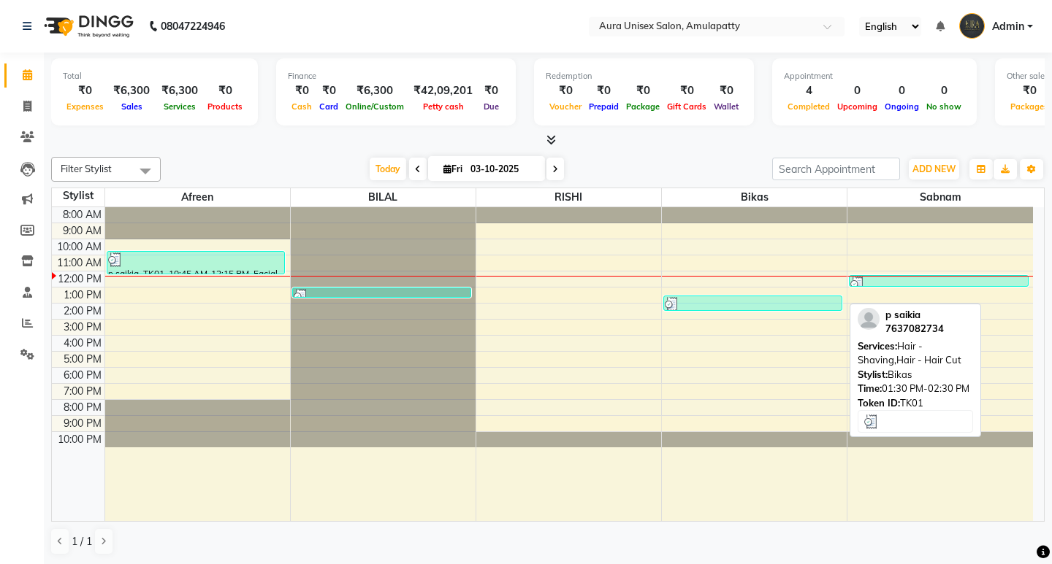
select select "3"
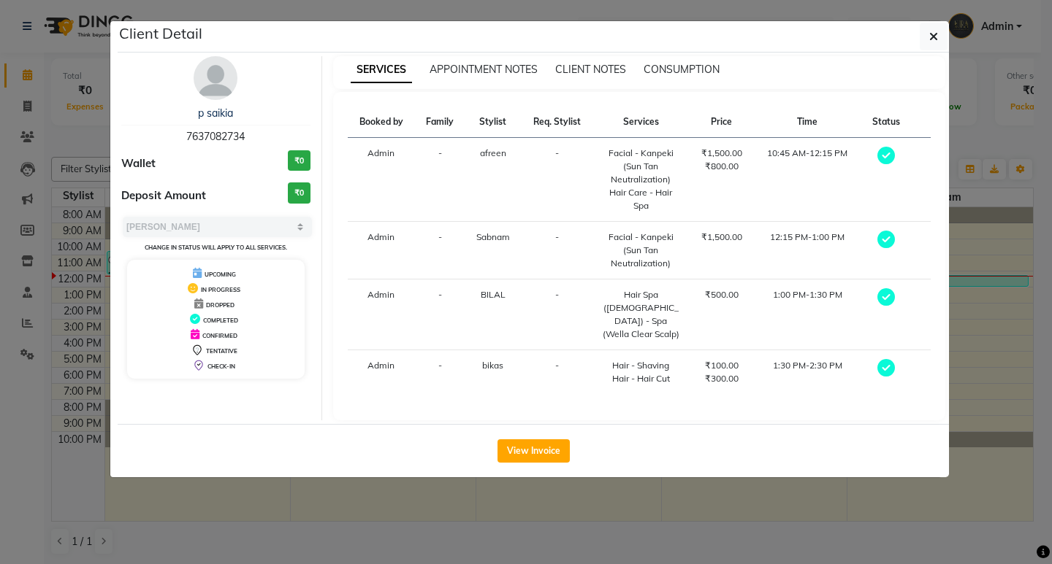
click at [543, 351] on td "-" at bounding box center [557, 373] width 72 height 45
click at [589, 359] on td "-" at bounding box center [557, 373] width 72 height 45
drag, startPoint x: 589, startPoint y: 359, endPoint x: 1015, endPoint y: 361, distance: 426.5
click at [592, 359] on tr "Admin - bikas - Hair - Shaving Hair - Hair Cut ₹100.00 ₹300.00 1:30 PM-2:30 PM" at bounding box center [639, 373] width 583 height 45
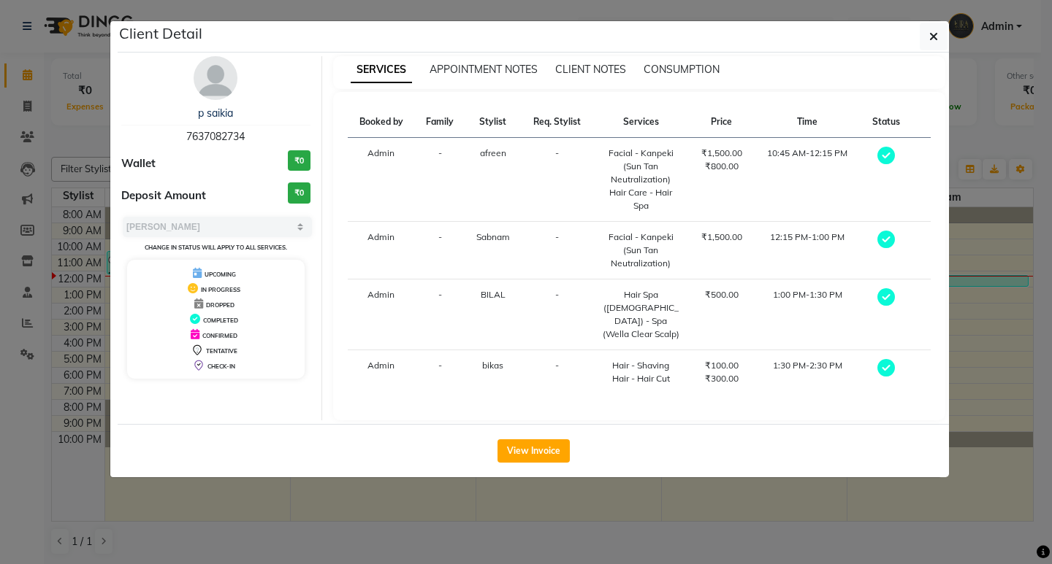
click at [933, 372] on div "Booked by Family Stylist Req. Stylist Services Price Time Status Admin - afreen…" at bounding box center [639, 256] width 613 height 329
click at [930, 28] on button "button" at bounding box center [933, 37] width 28 height 28
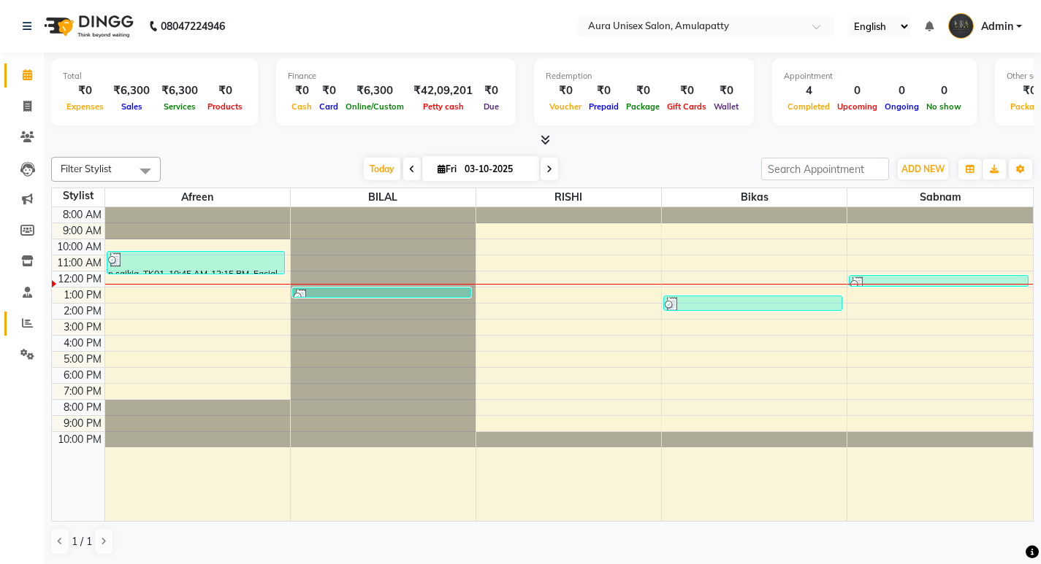
click at [37, 315] on link "Reports" at bounding box center [21, 324] width 35 height 24
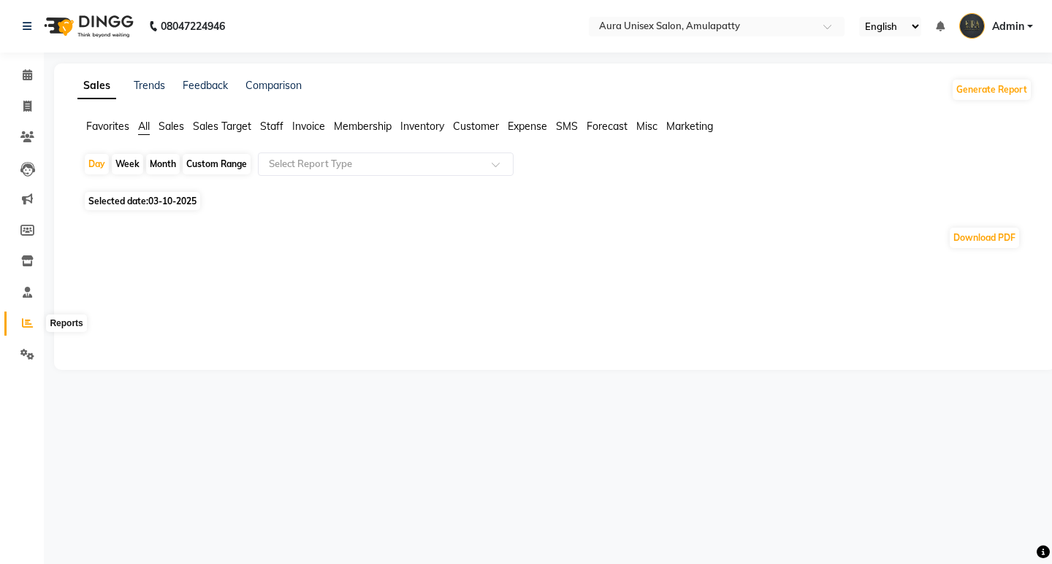
click at [29, 319] on icon at bounding box center [27, 323] width 11 height 11
click at [161, 158] on div "Month" at bounding box center [163, 164] width 34 height 20
select select "10"
select select "2025"
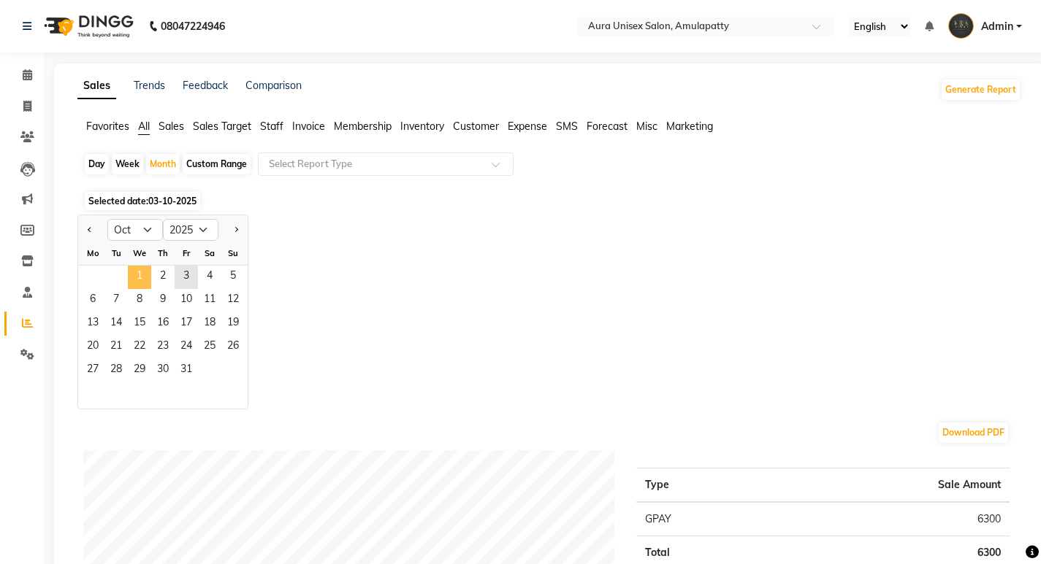
click at [137, 272] on span "1" at bounding box center [139, 277] width 23 height 23
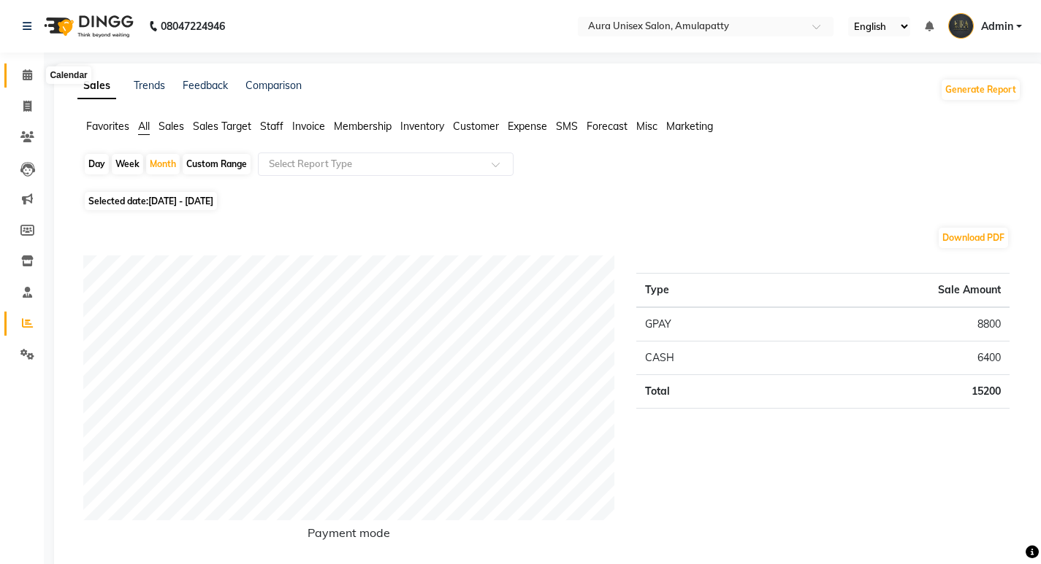
click at [26, 71] on icon at bounding box center [27, 74] width 9 height 11
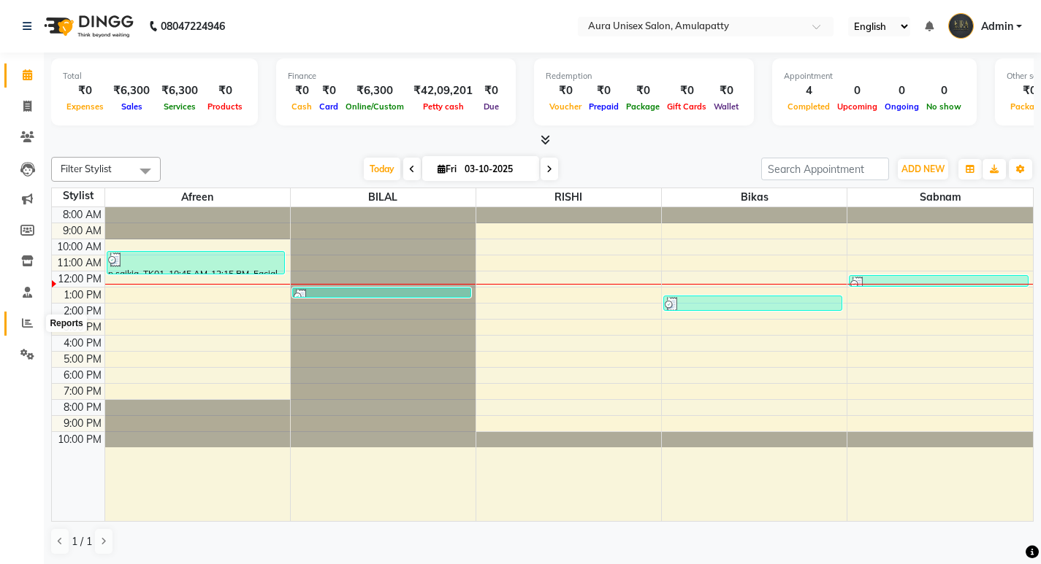
click at [26, 321] on icon at bounding box center [27, 323] width 11 height 11
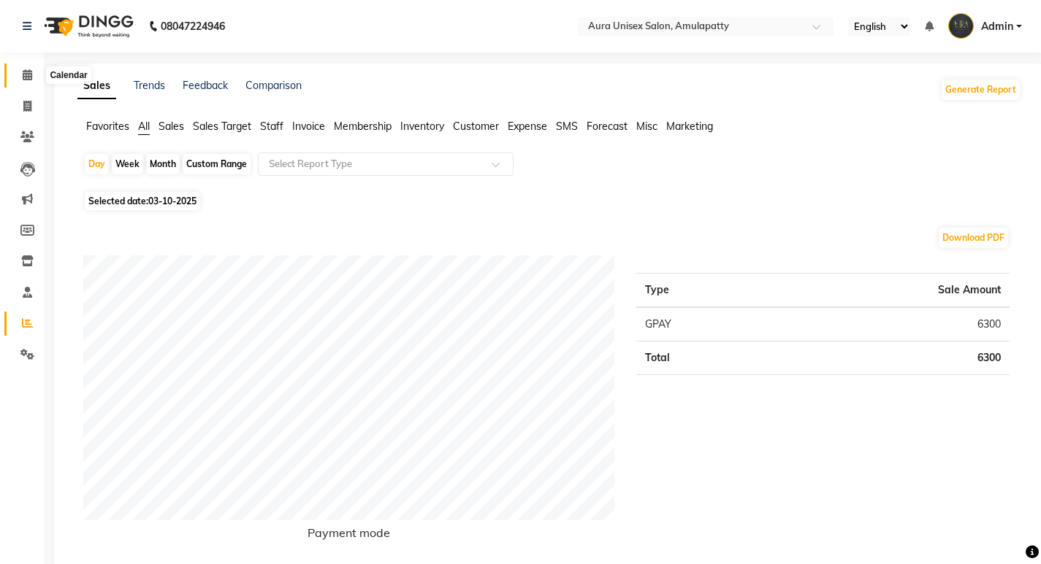
click at [30, 72] on icon at bounding box center [27, 74] width 9 height 11
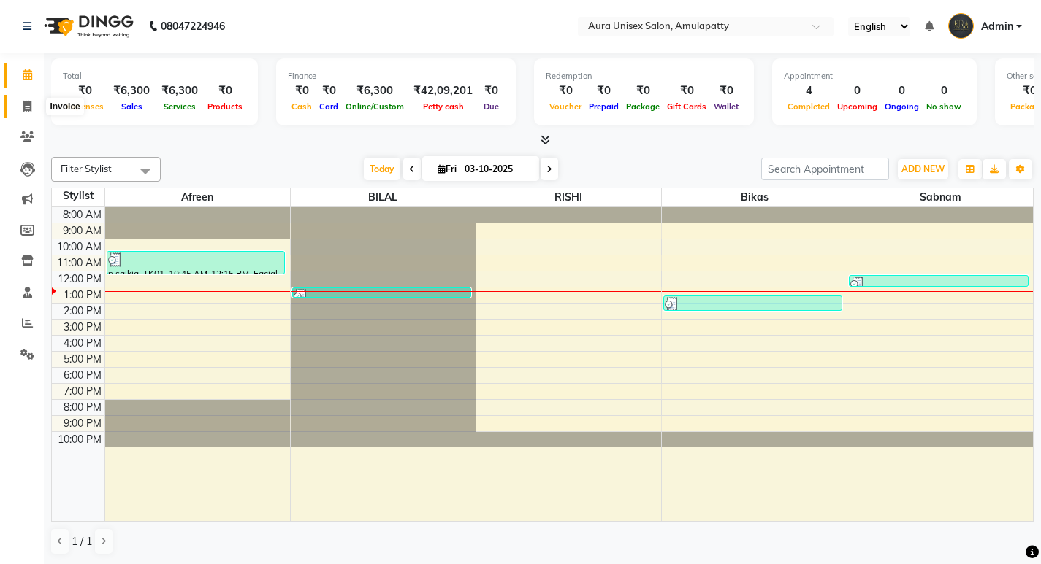
click at [25, 106] on icon at bounding box center [27, 106] width 8 height 11
select select "service"
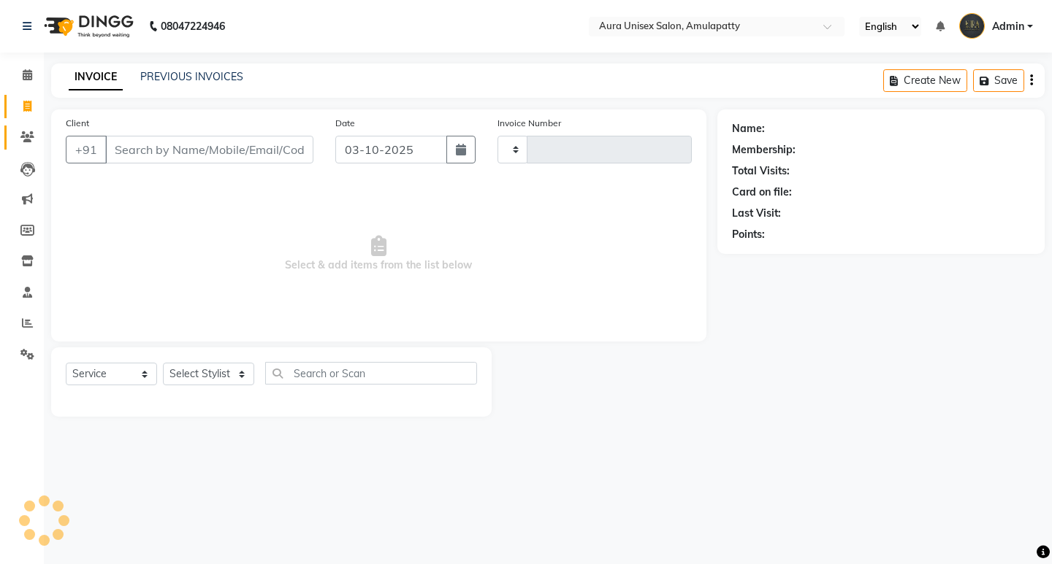
type input "1169"
select select "837"
click at [134, 161] on input "Client" at bounding box center [209, 150] width 208 height 28
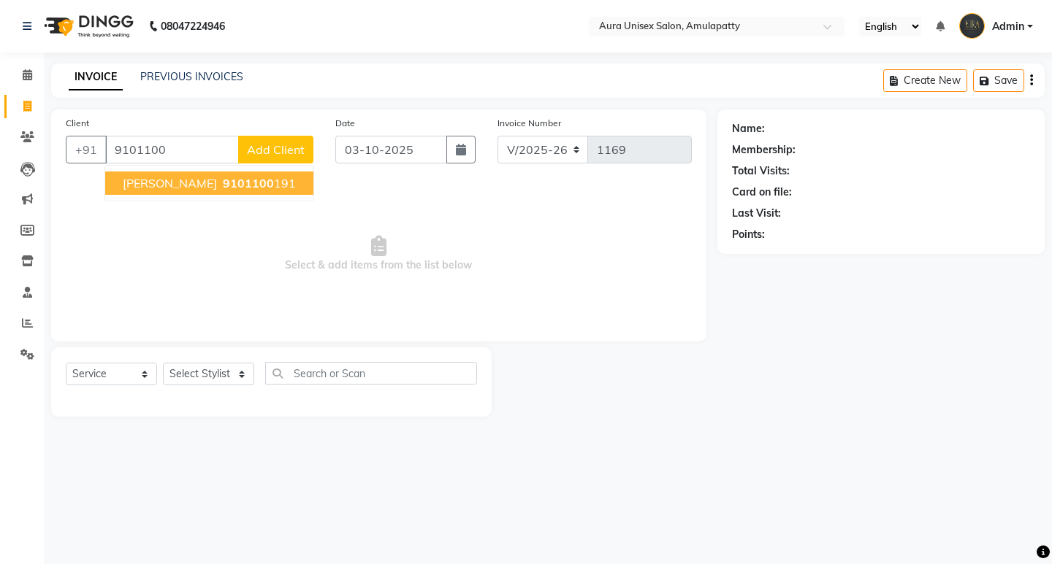
click at [148, 180] on span "[PERSON_NAME]" at bounding box center [170, 183] width 94 height 15
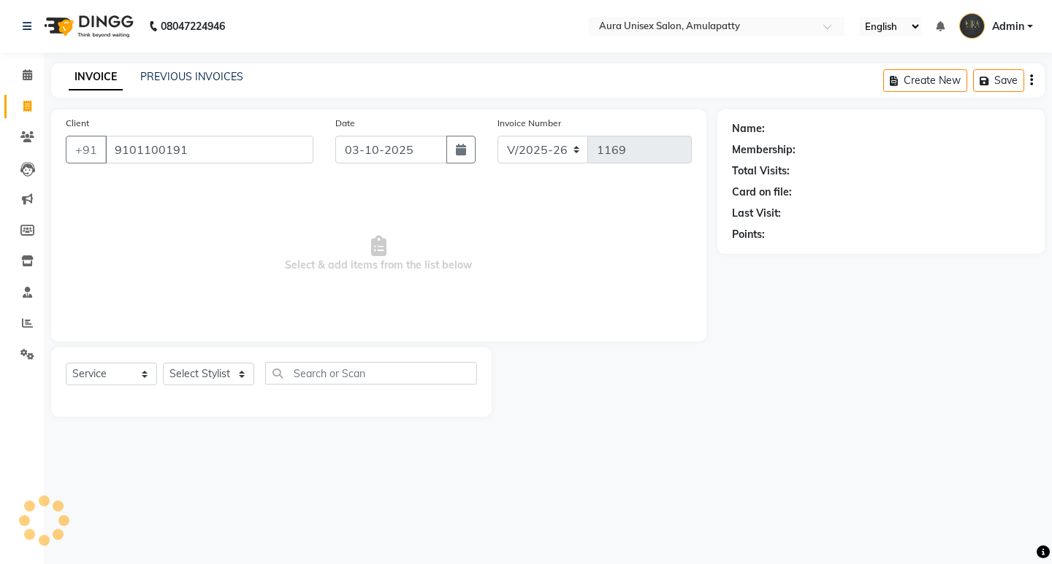
type input "9101100191"
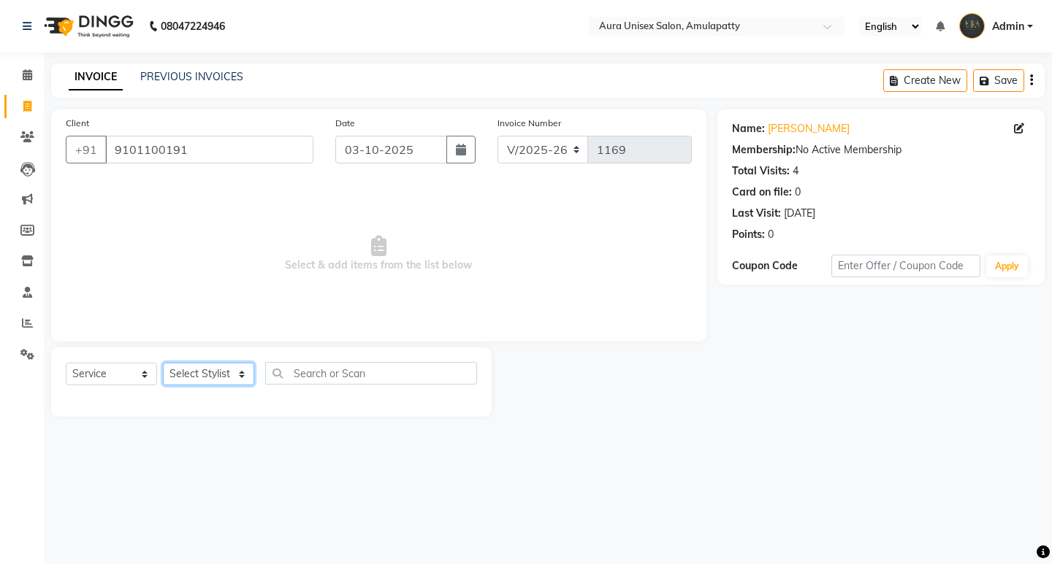
click at [237, 377] on select "Select Stylist [PERSON_NAME] BILAL RISHI Sabnam" at bounding box center [208, 374] width 91 height 23
select select "88666"
click at [163, 363] on select "Select Stylist [PERSON_NAME] BILAL RISHI Sabnam" at bounding box center [208, 374] width 91 height 23
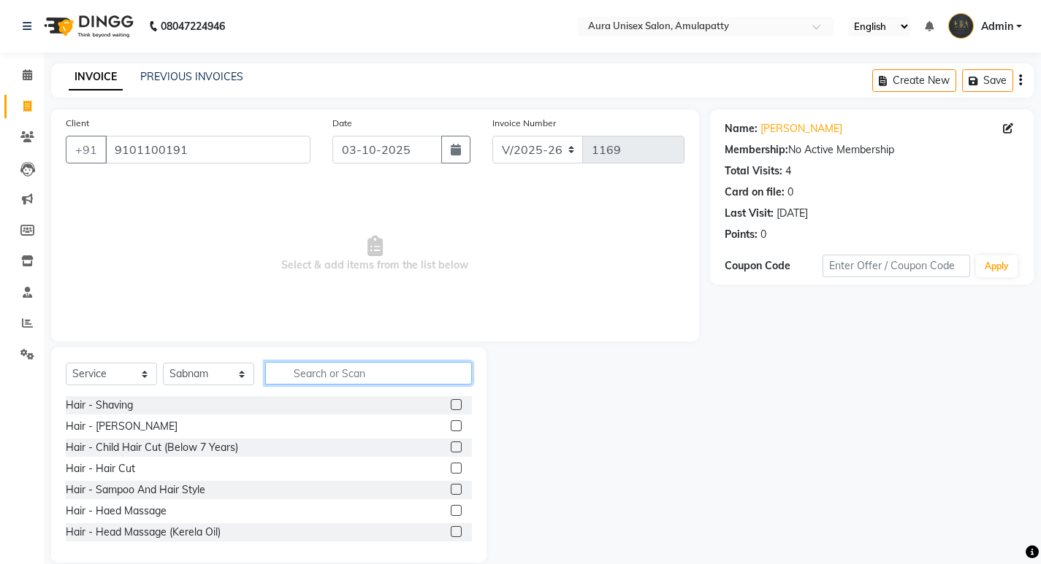
click at [314, 372] on input "text" at bounding box center [368, 373] width 207 height 23
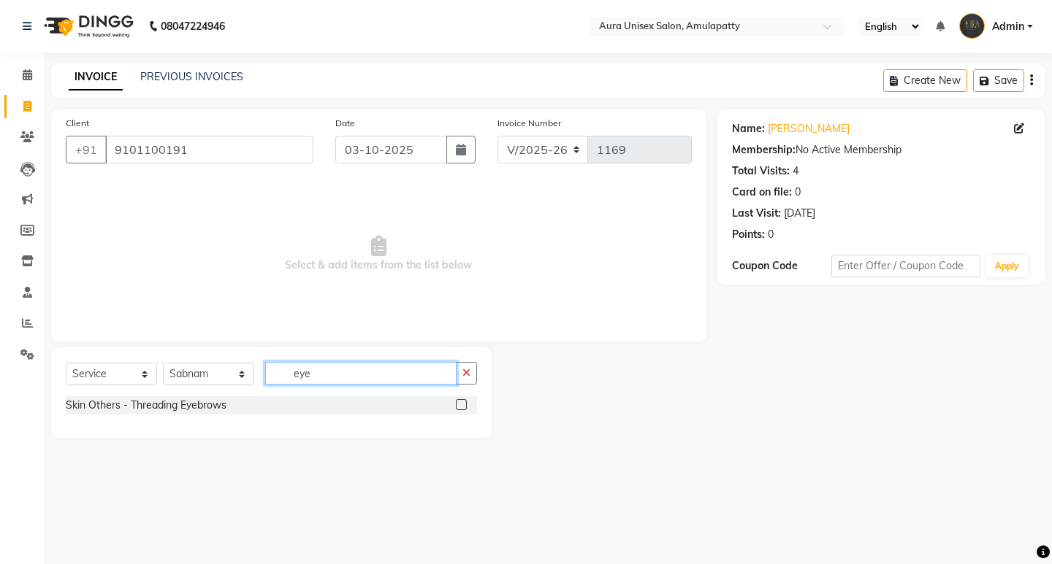
type input "eye"
click at [266, 405] on div "Skin Others - Threading Eyebrows" at bounding box center [271, 406] width 411 height 18
click at [465, 406] on label at bounding box center [461, 404] width 11 height 11
click at [465, 406] on input "checkbox" at bounding box center [460, 405] width 9 height 9
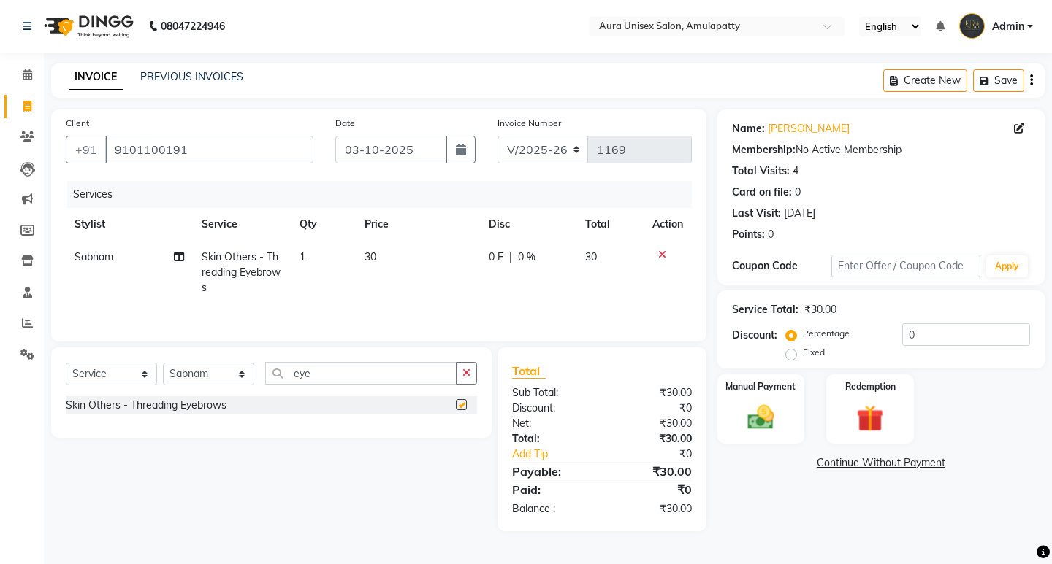
checkbox input "false"
click at [377, 261] on td "30" at bounding box center [418, 273] width 124 height 64
select select "88666"
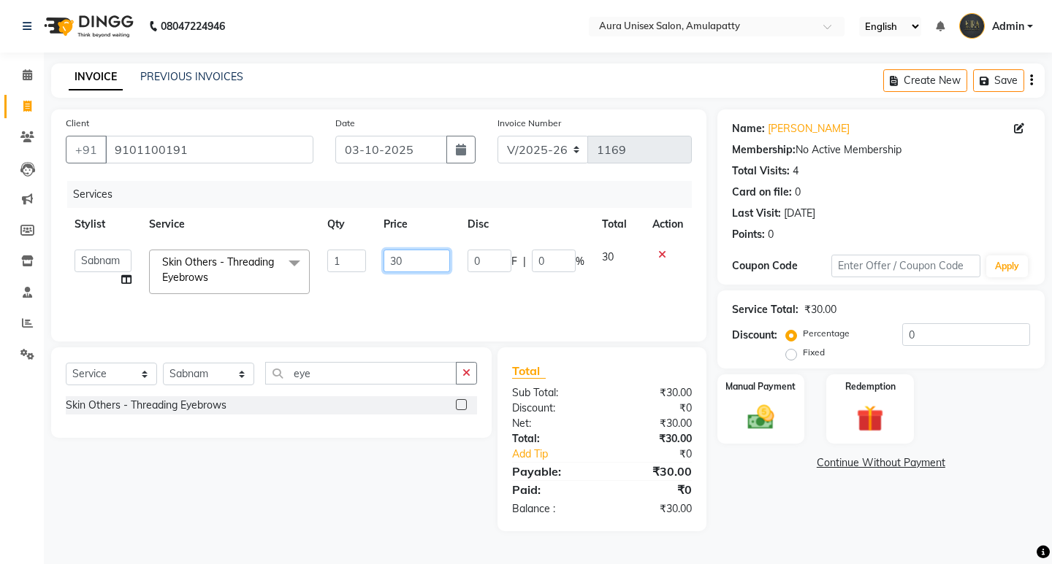
click at [408, 267] on input "30" at bounding box center [416, 261] width 66 height 23
type input "3"
type input "50"
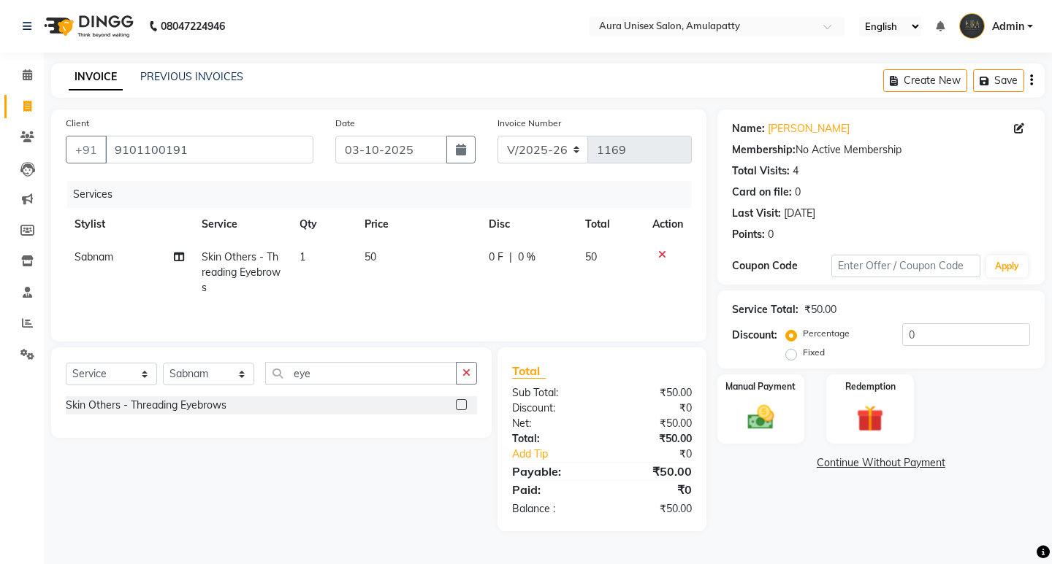
click at [333, 472] on div "Select Service Product Membership Package Voucher Prepaid Gift Card Select Styl…" at bounding box center [265, 440] width 451 height 184
click at [384, 380] on input "eye" at bounding box center [360, 373] width 191 height 23
type input "e"
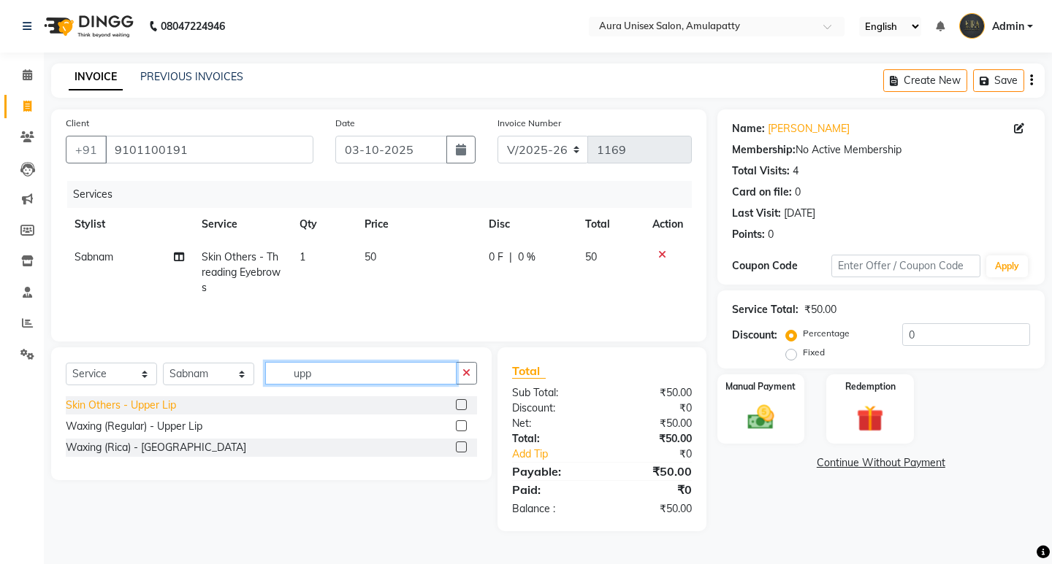
type input "upp"
click at [157, 402] on div "Skin Others - Upper Lip" at bounding box center [121, 405] width 110 height 15
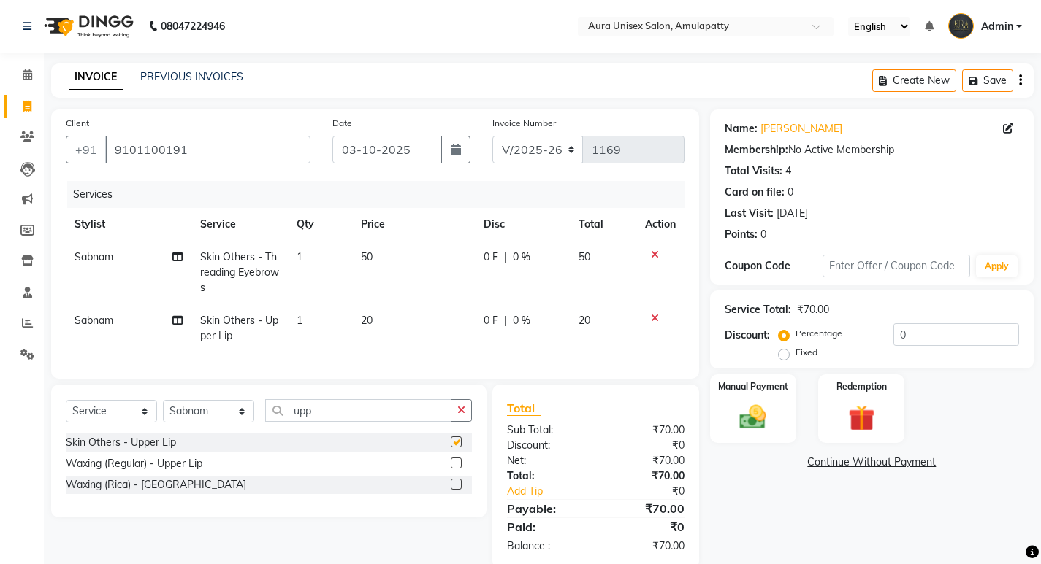
checkbox input "false"
click at [754, 419] on img at bounding box center [752, 417] width 45 height 31
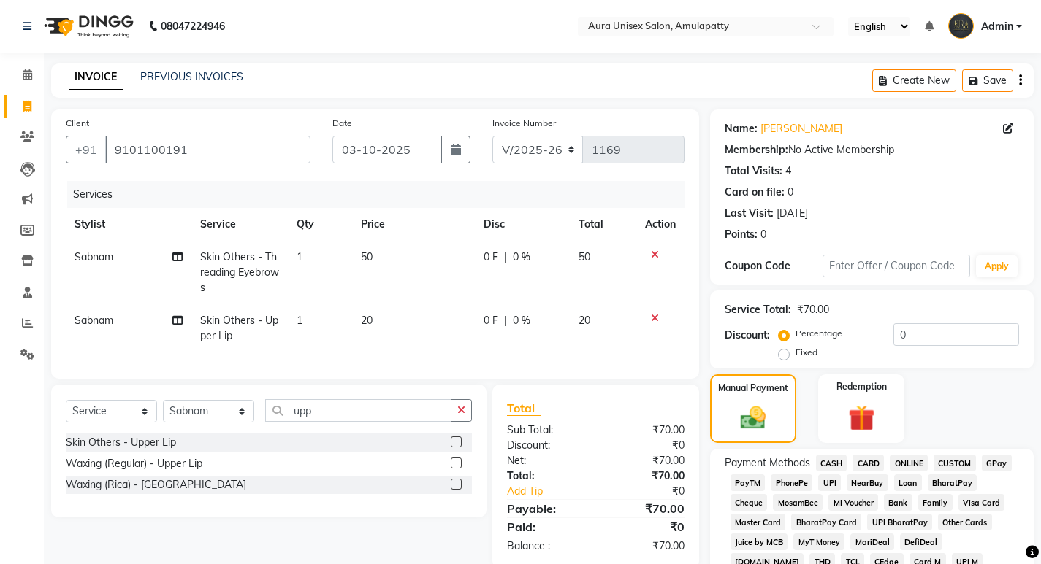
click at [998, 463] on span "GPay" at bounding box center [996, 463] width 30 height 17
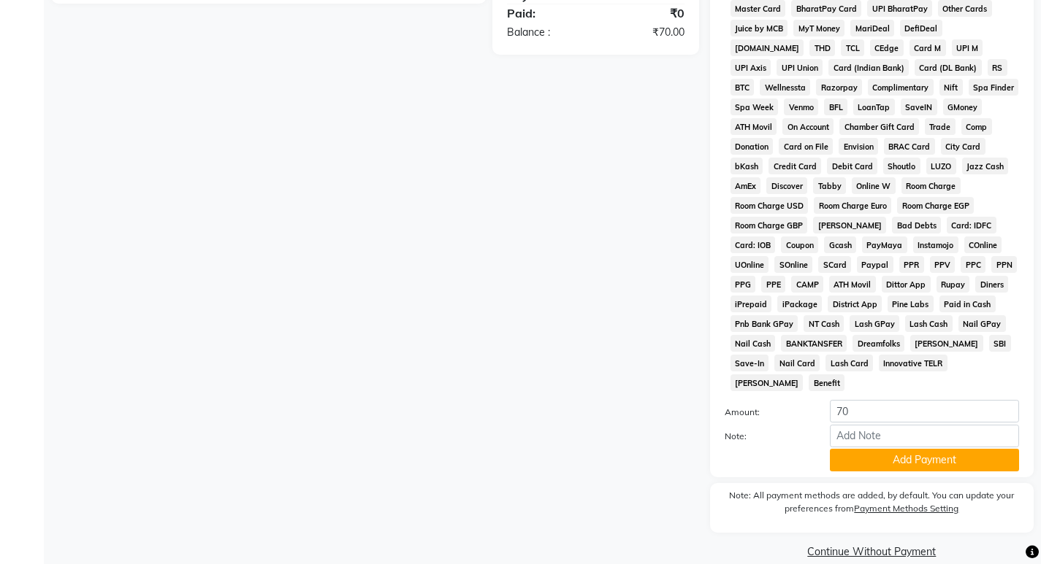
scroll to position [515, 0]
click at [939, 448] on button "Add Payment" at bounding box center [924, 459] width 189 height 23
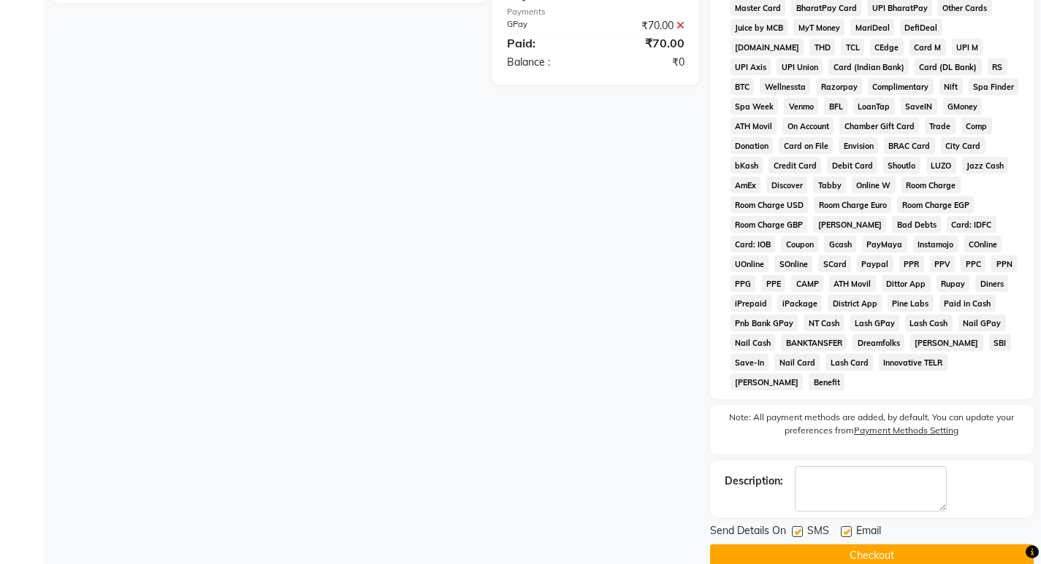
click at [895, 545] on button "Checkout" at bounding box center [872, 556] width 324 height 23
